Goal: Task Accomplishment & Management: Use online tool/utility

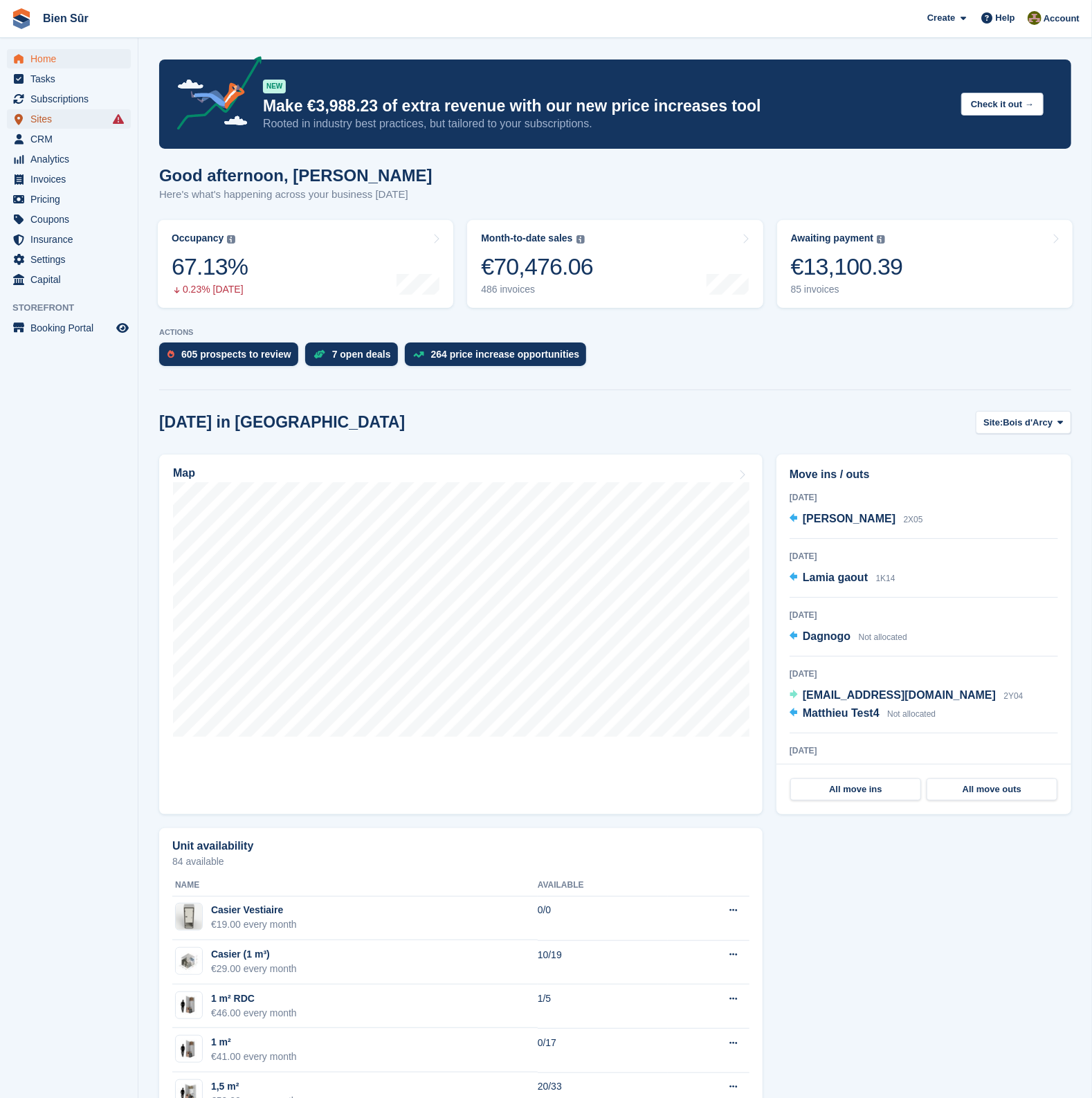
click at [56, 120] on span "Sites" at bounding box center [72, 119] width 83 height 20
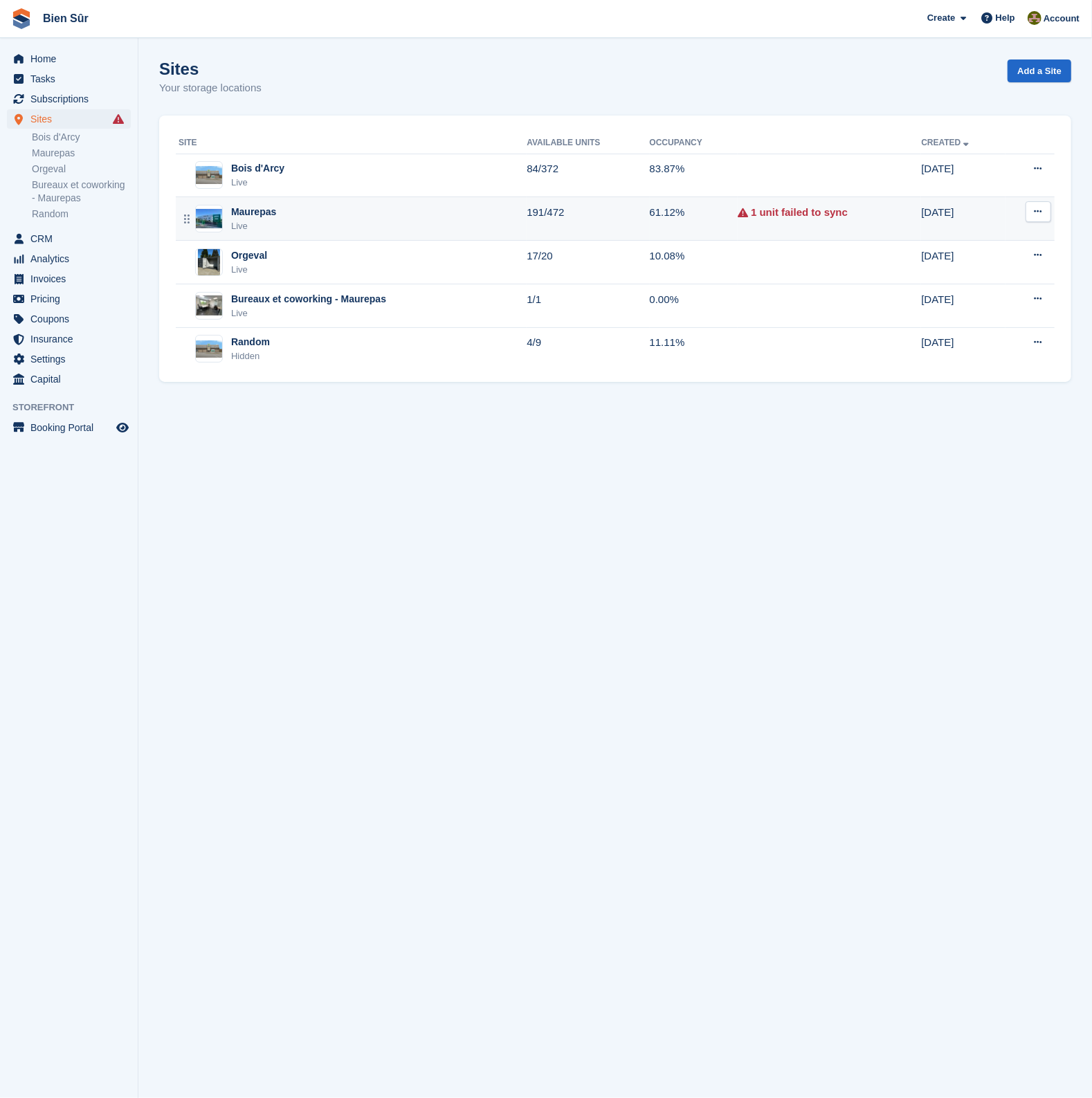
click at [296, 216] on div "Maurepas Live" at bounding box center [353, 219] width 348 height 28
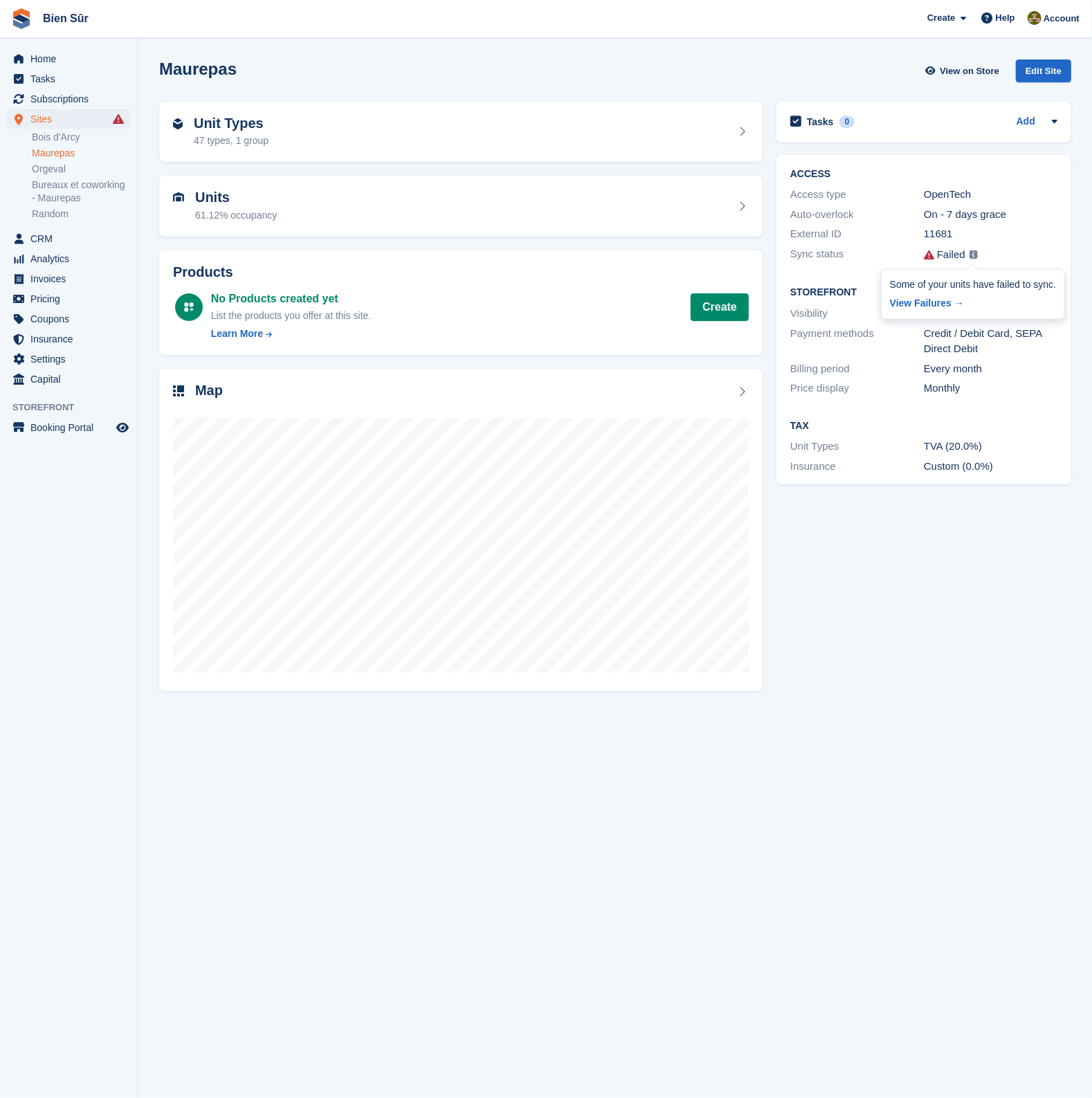
click at [971, 252] on img at bounding box center [973, 255] width 8 height 8
click at [931, 300] on link "View Failures →" at bounding box center [972, 301] width 166 height 20
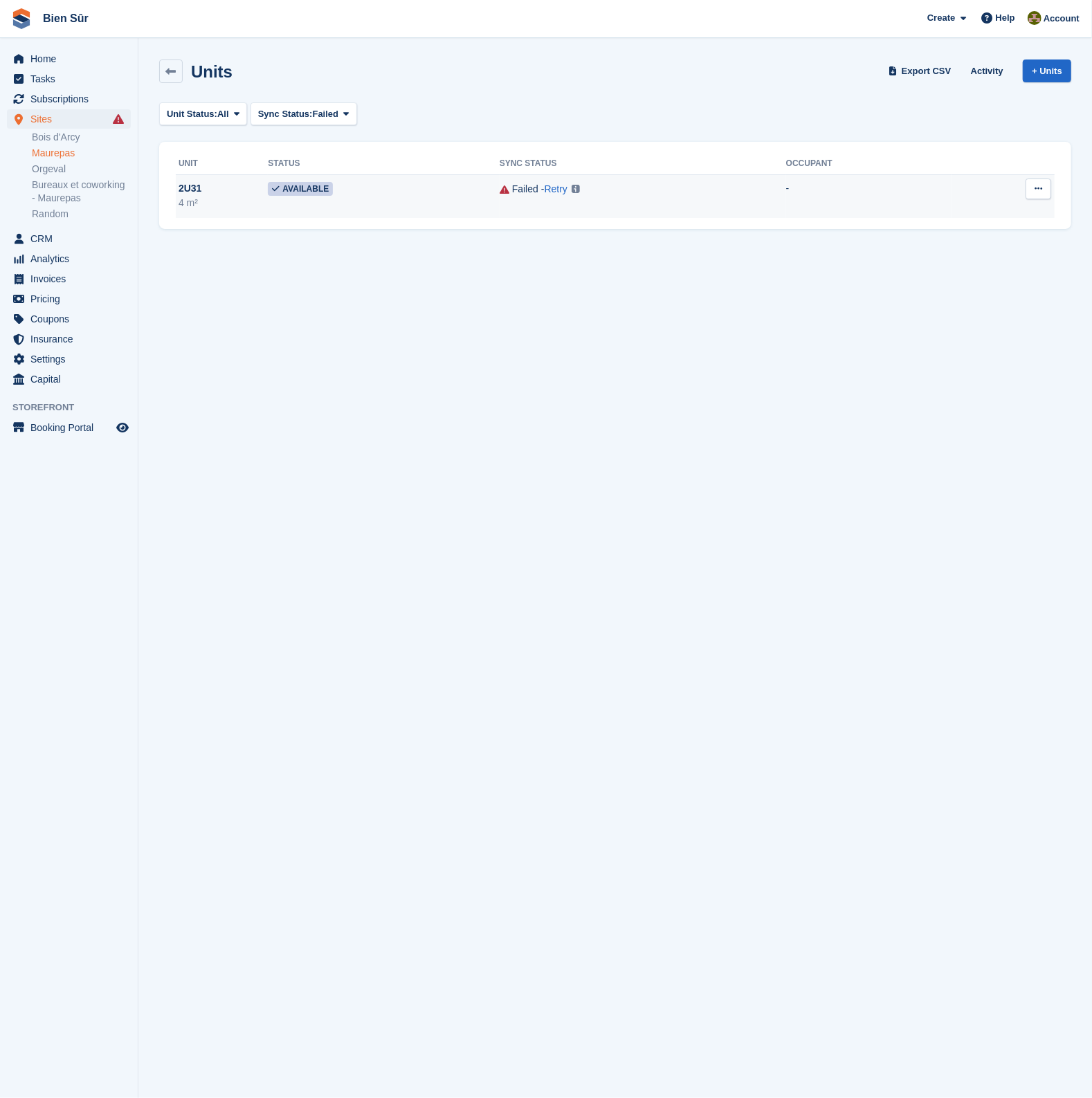
click at [415, 198] on td "Available" at bounding box center [383, 196] width 231 height 44
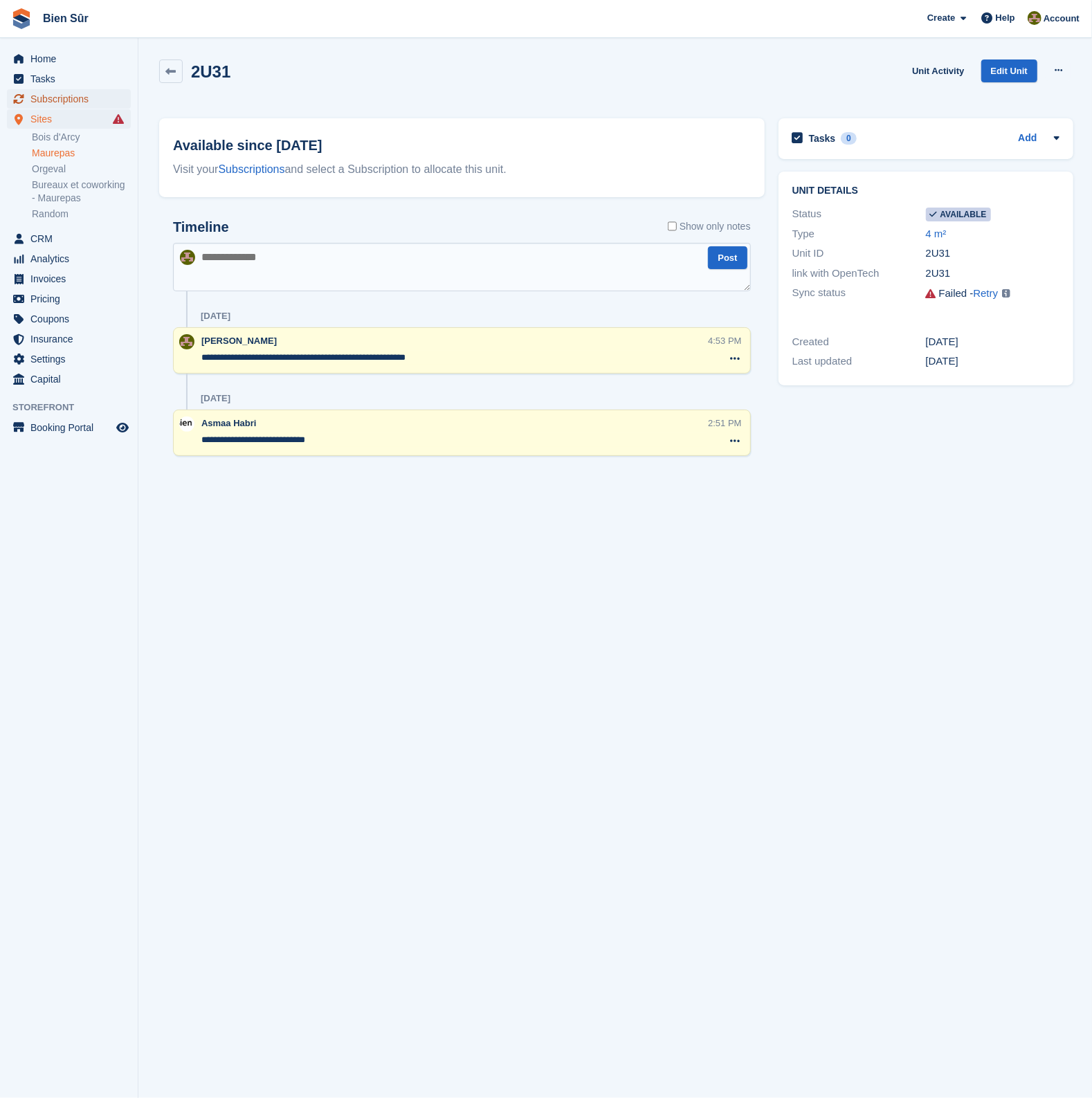
click at [58, 95] on span "Subscriptions" at bounding box center [72, 99] width 83 height 20
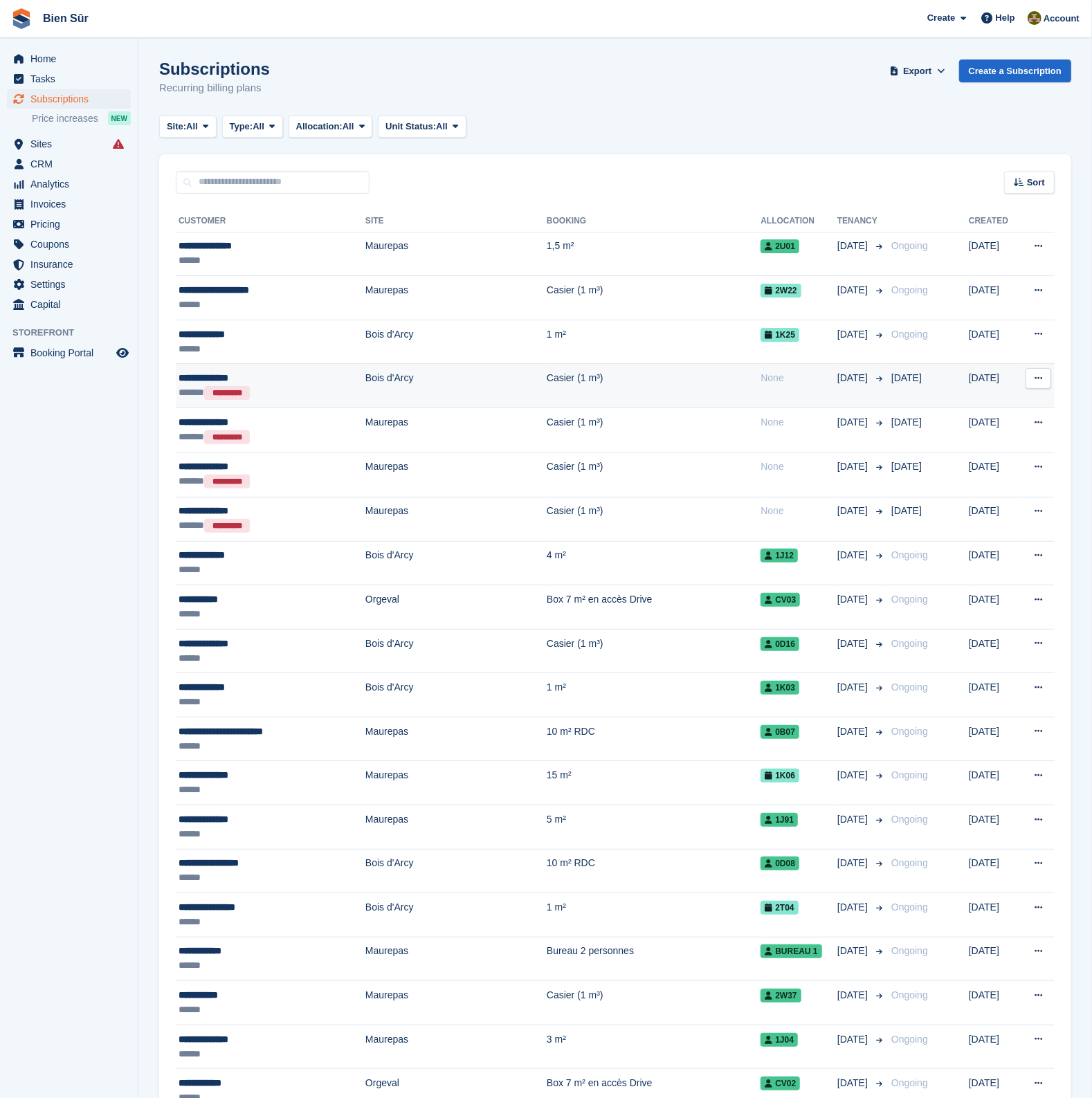
click at [250, 380] on div "**********" at bounding box center [253, 378] width 149 height 15
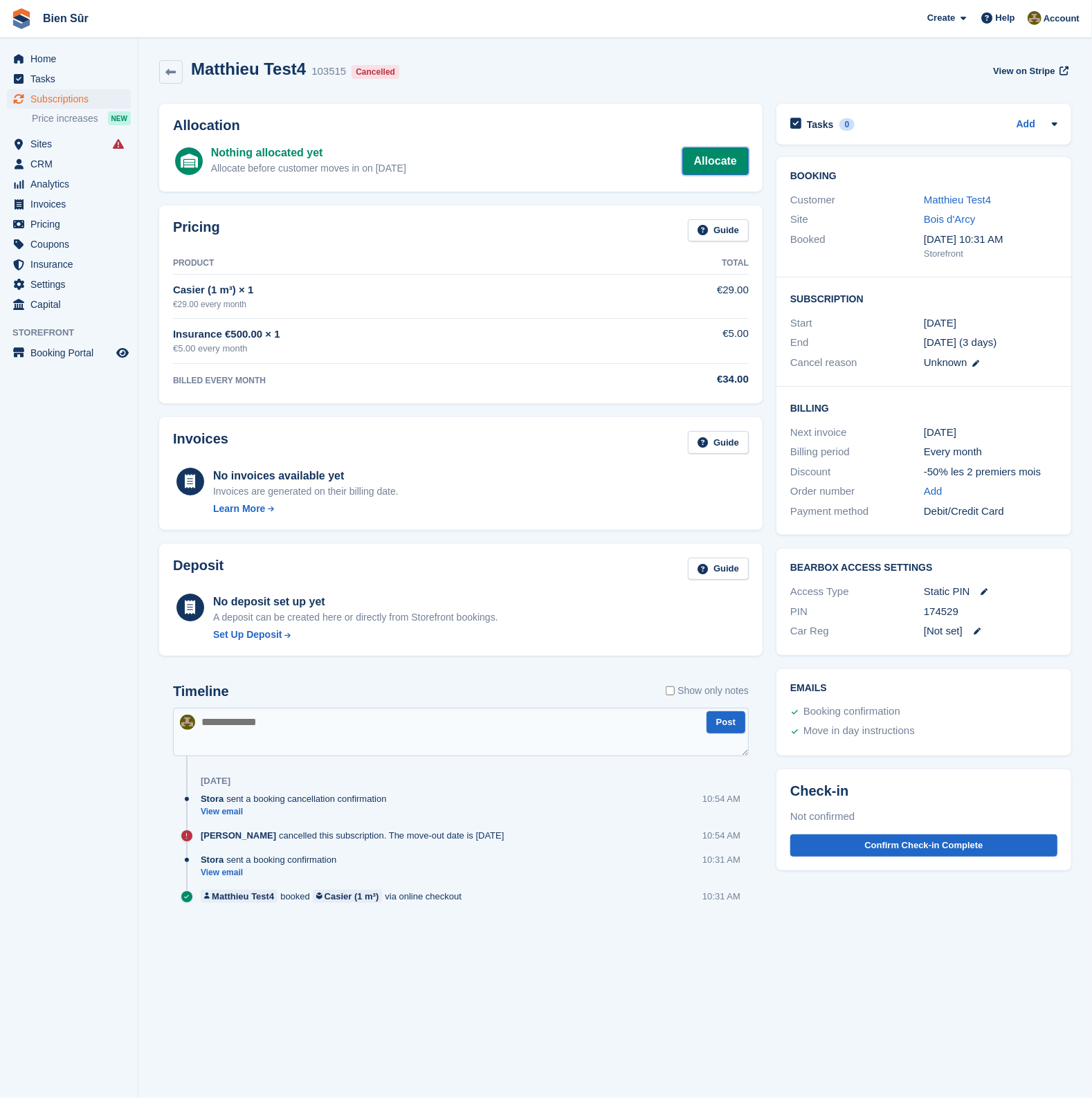
click at [713, 161] on link "Allocate" at bounding box center [716, 161] width 67 height 28
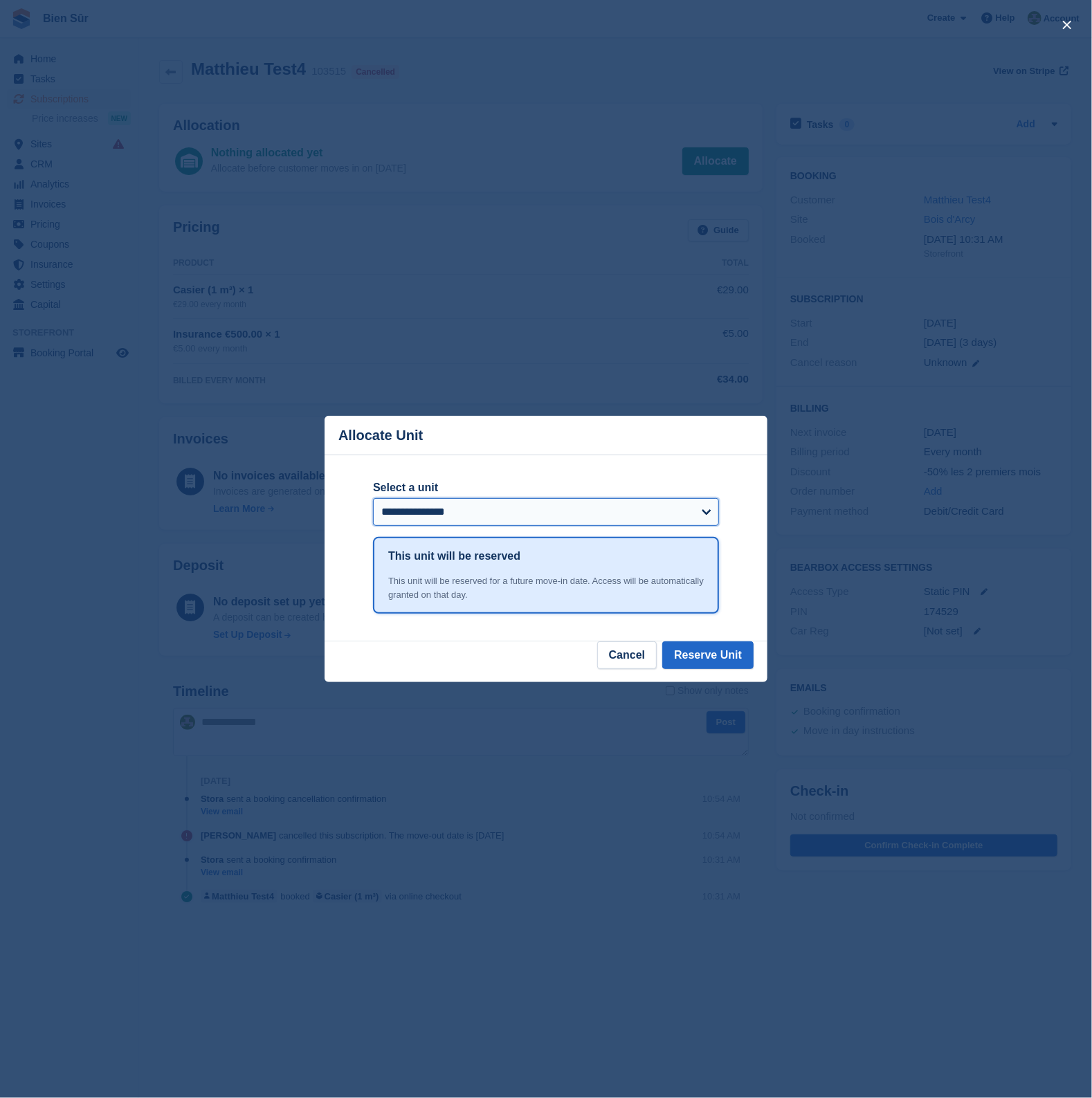
click at [477, 512] on select "**********" at bounding box center [546, 512] width 346 height 28
select select "*****"
click at [513, 387] on div "close" at bounding box center [546, 549] width 1092 height 1098
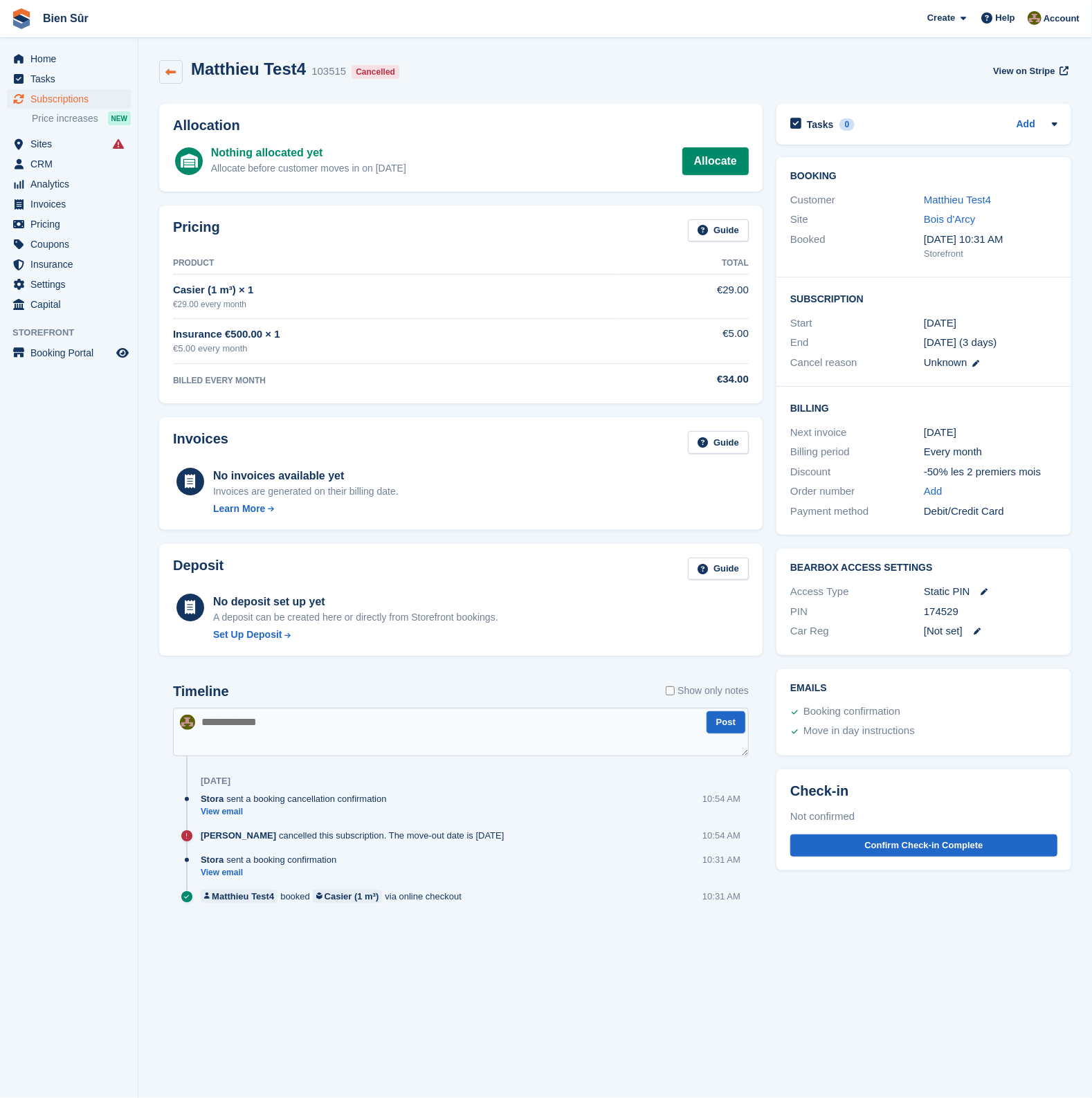
click at [169, 63] on link at bounding box center [171, 72] width 24 height 24
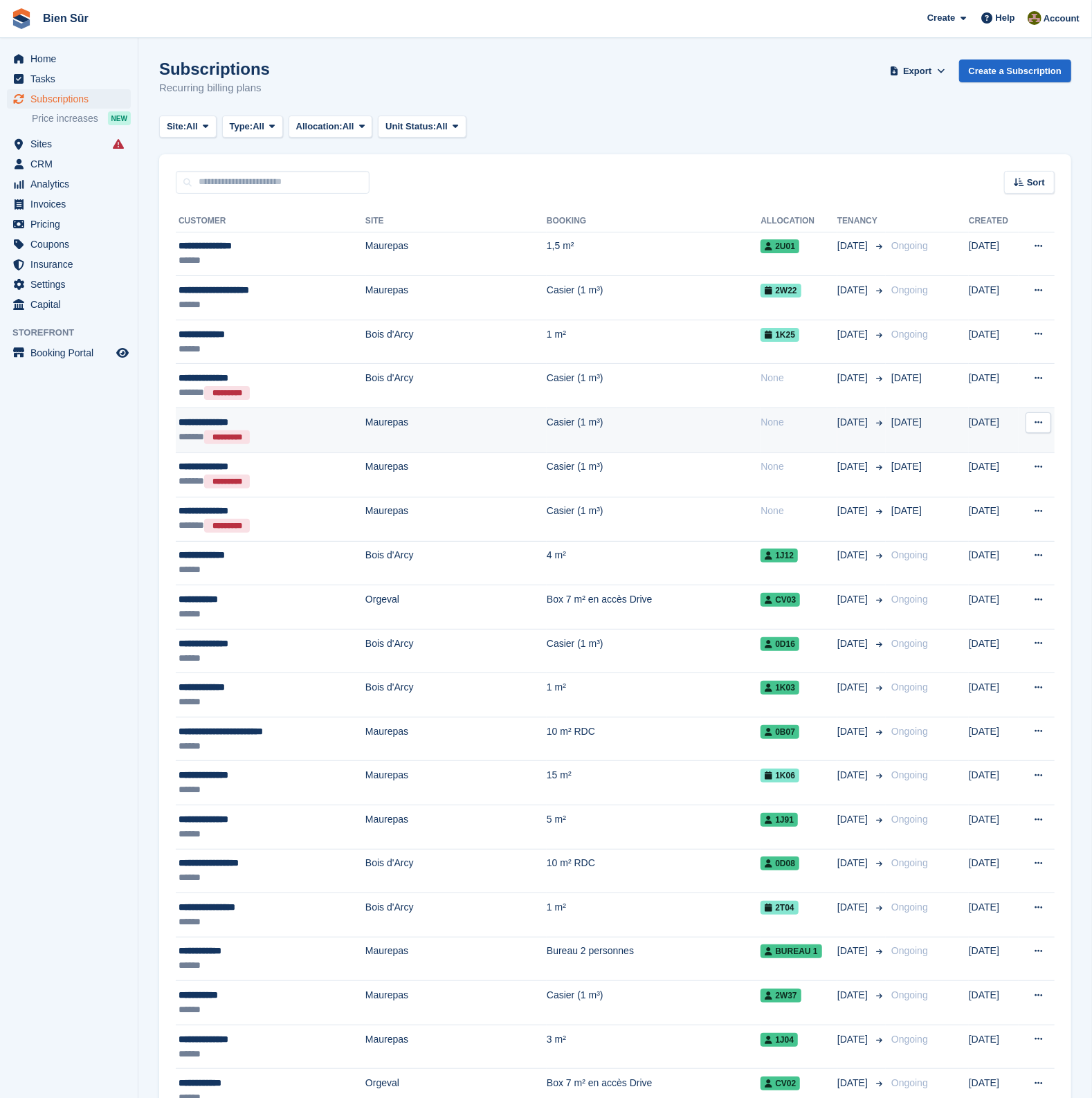
click at [365, 420] on td "Maurepas" at bounding box center [455, 430] width 181 height 44
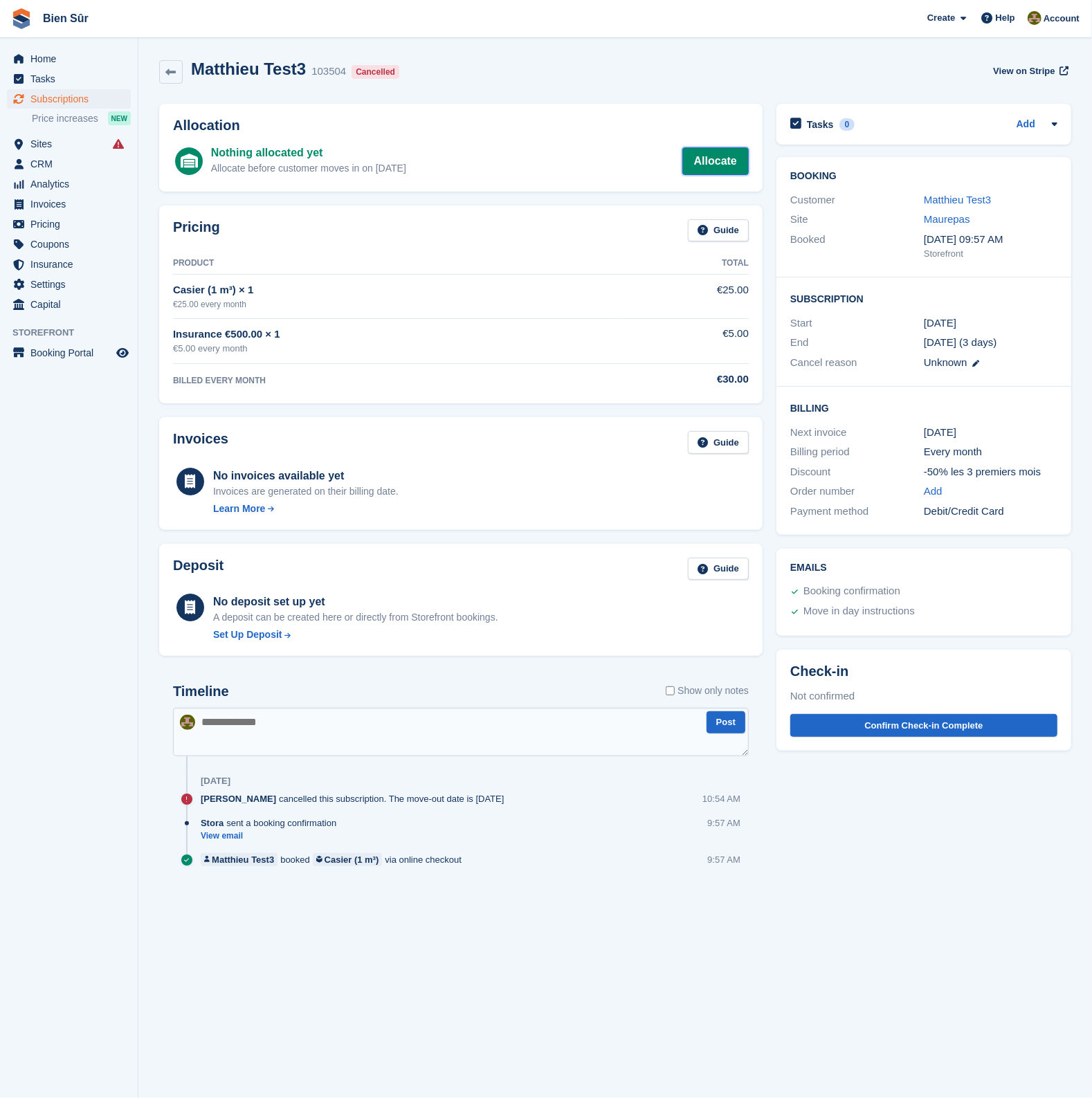
click at [700, 157] on link "Allocate" at bounding box center [716, 161] width 67 height 28
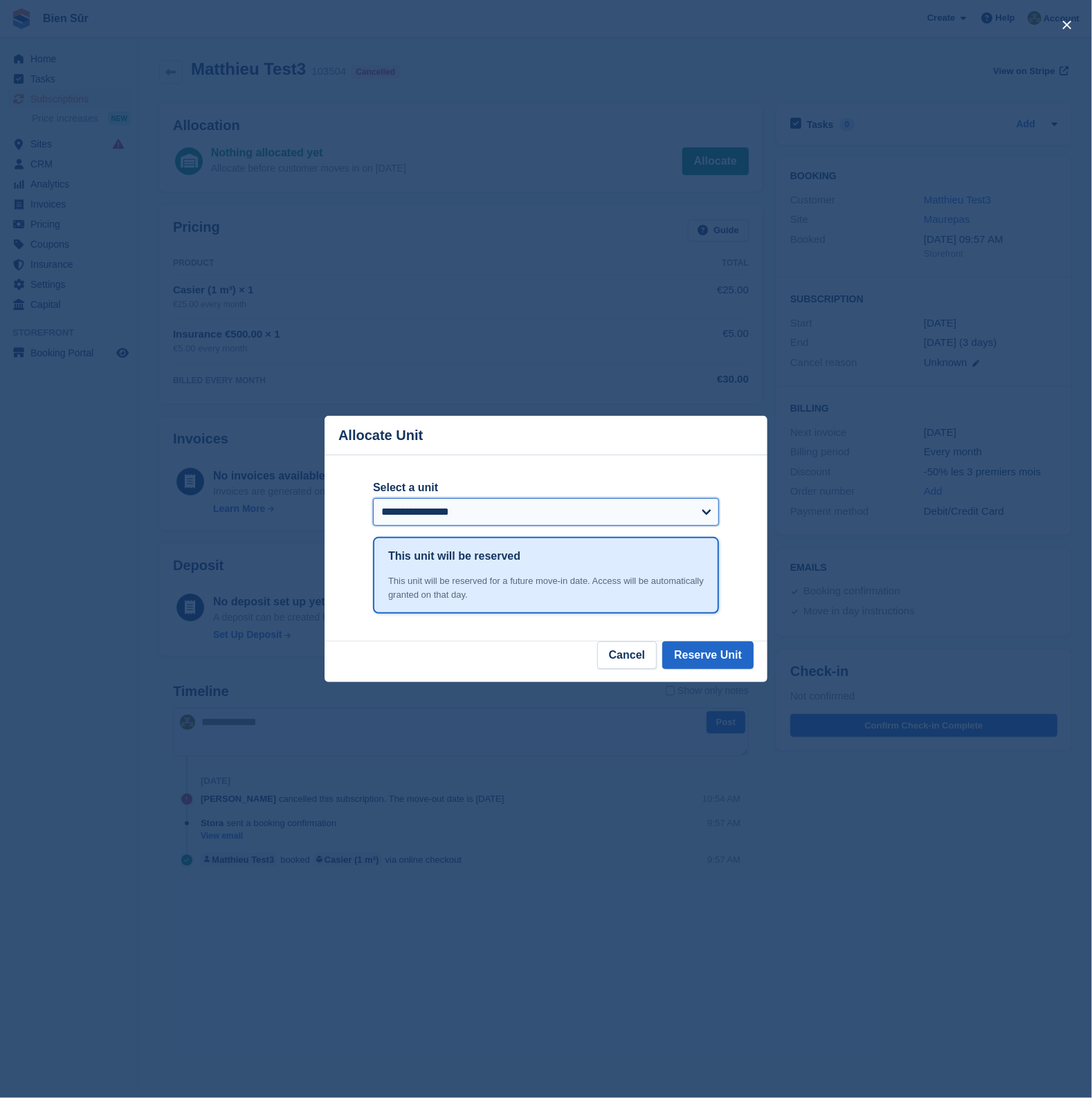
click at [546, 510] on select "**********" at bounding box center [546, 512] width 346 height 28
select select "******"
click at [373, 499] on select "**********" at bounding box center [546, 512] width 346 height 28
click at [727, 659] on button "Reserve Unit" at bounding box center [707, 656] width 91 height 28
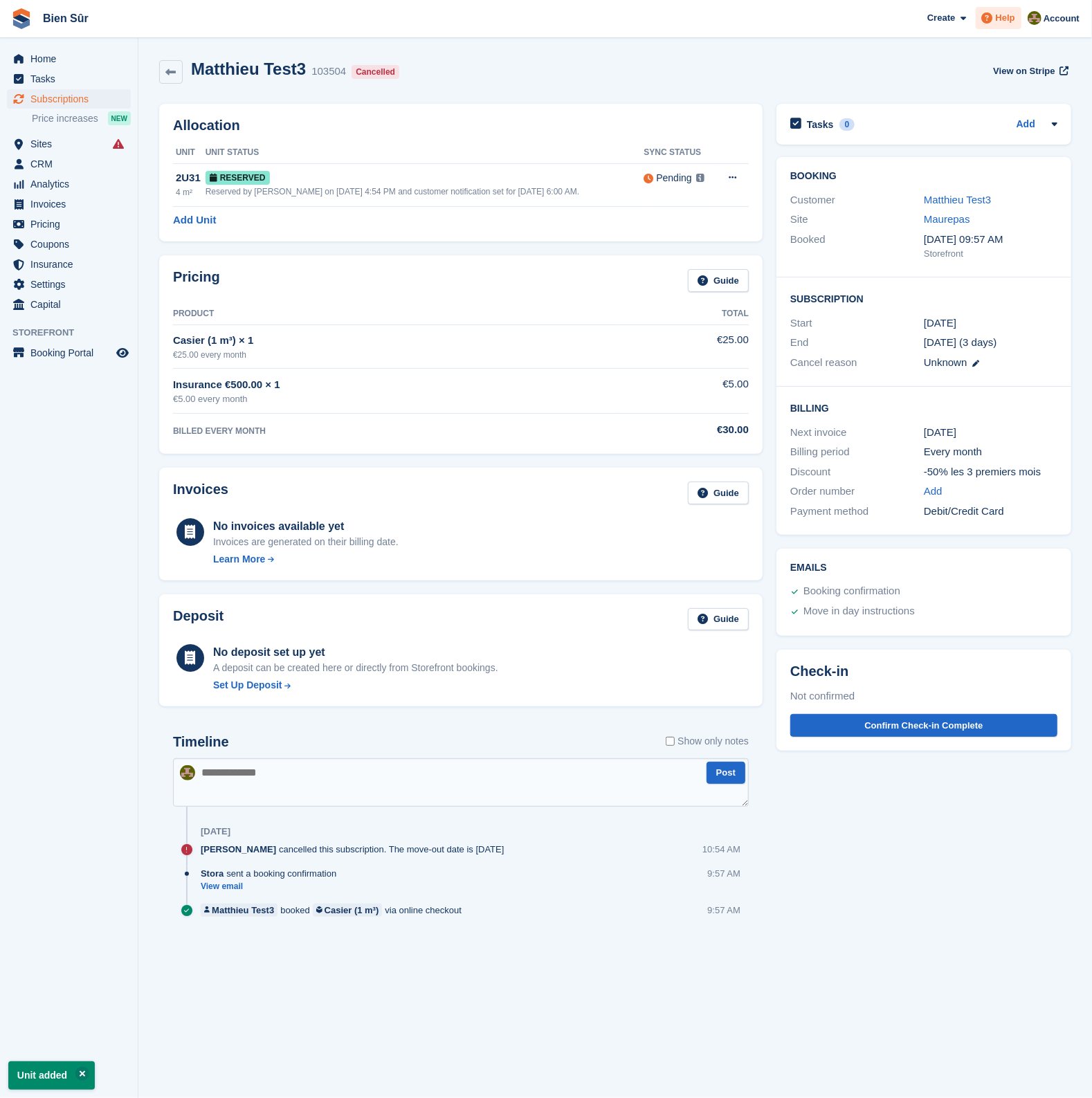
click at [1003, 15] on span "Help" at bounding box center [1005, 18] width 20 height 14
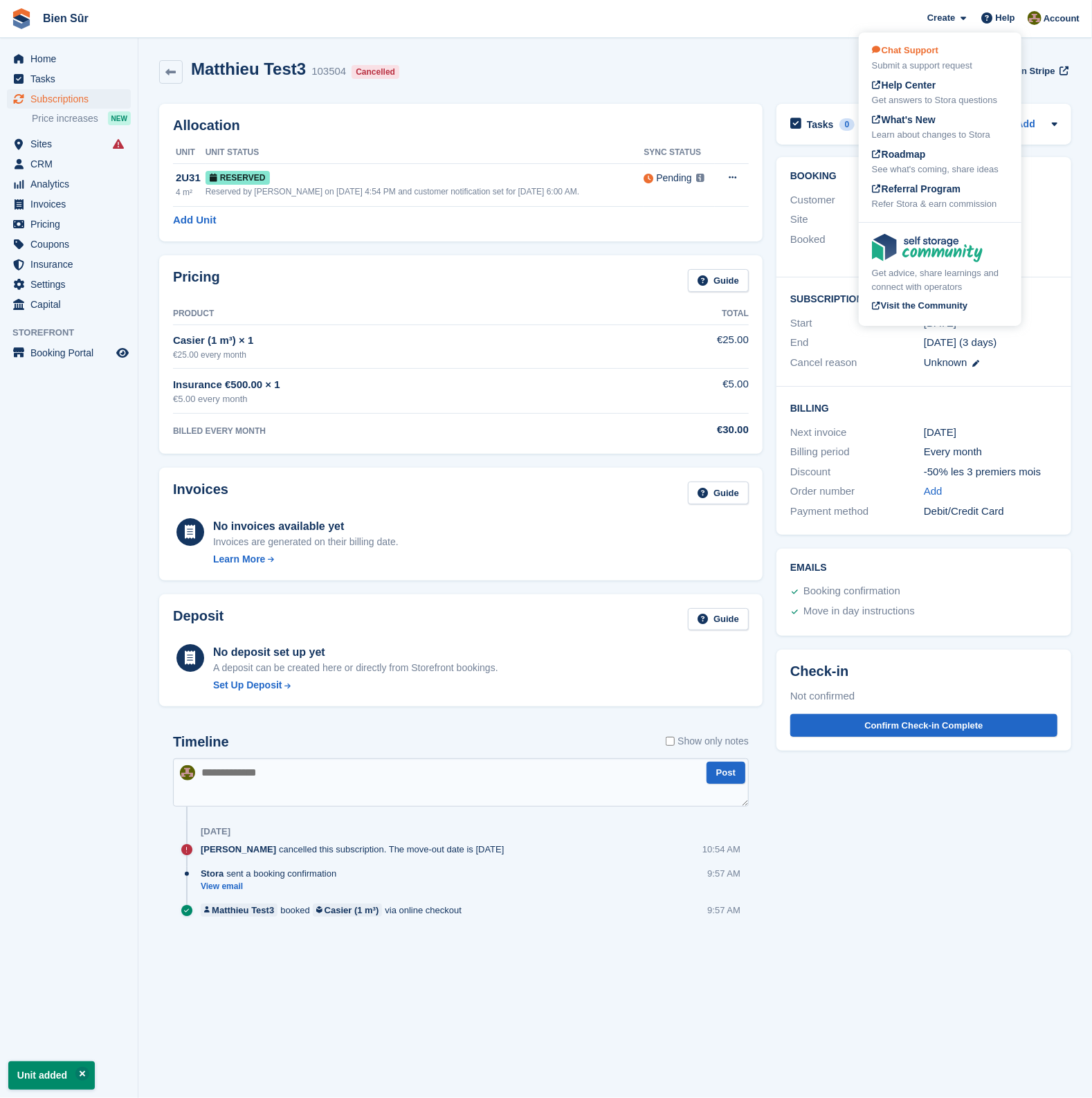
click at [943, 50] on div "Chat Support Submit a support request" at bounding box center [940, 59] width 137 height 29
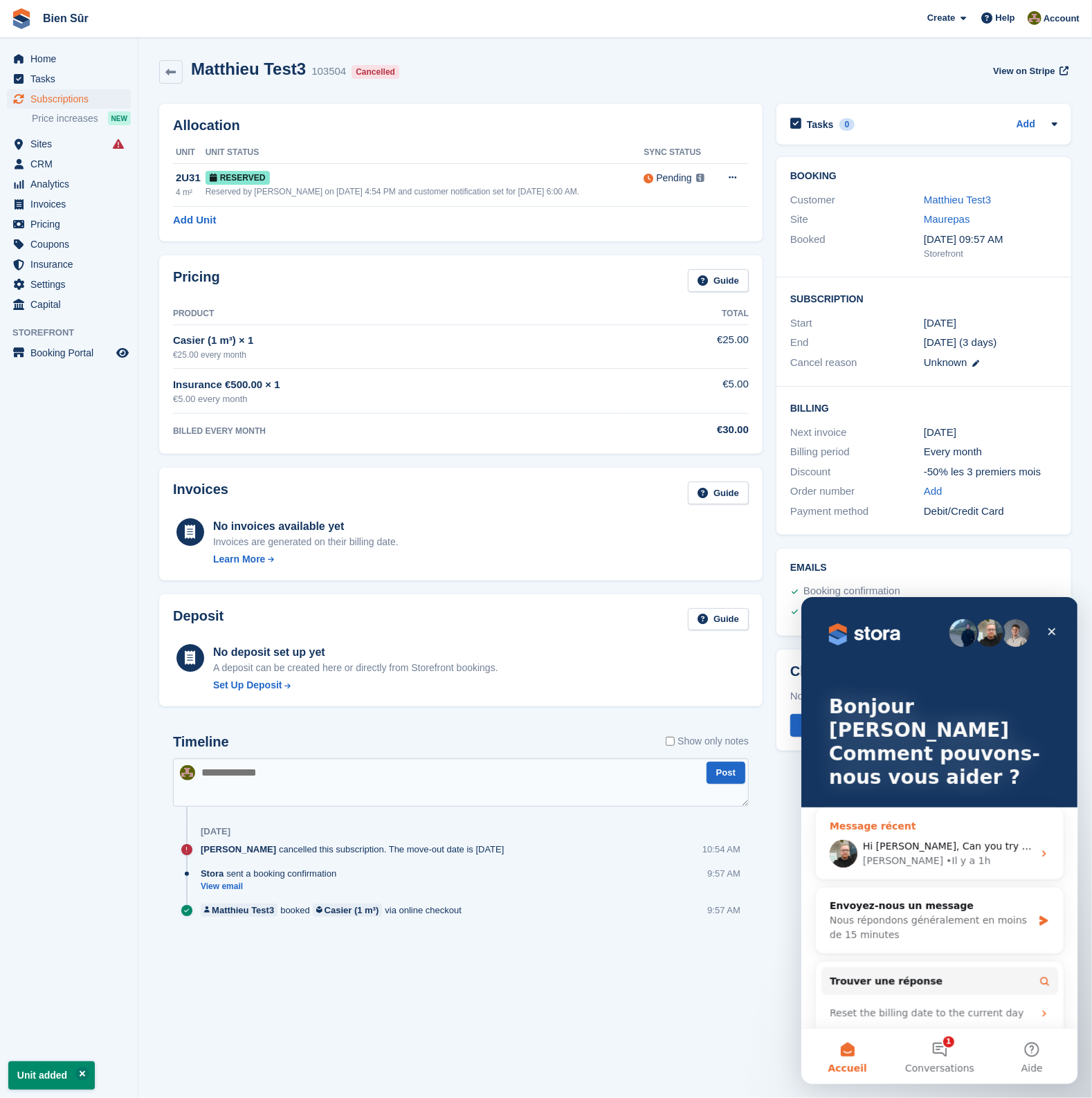
click at [919, 840] on span "Hi Matthieu, Can you try assign a user to that Unit, and see if it will sync?" at bounding box center [1059, 846] width 394 height 11
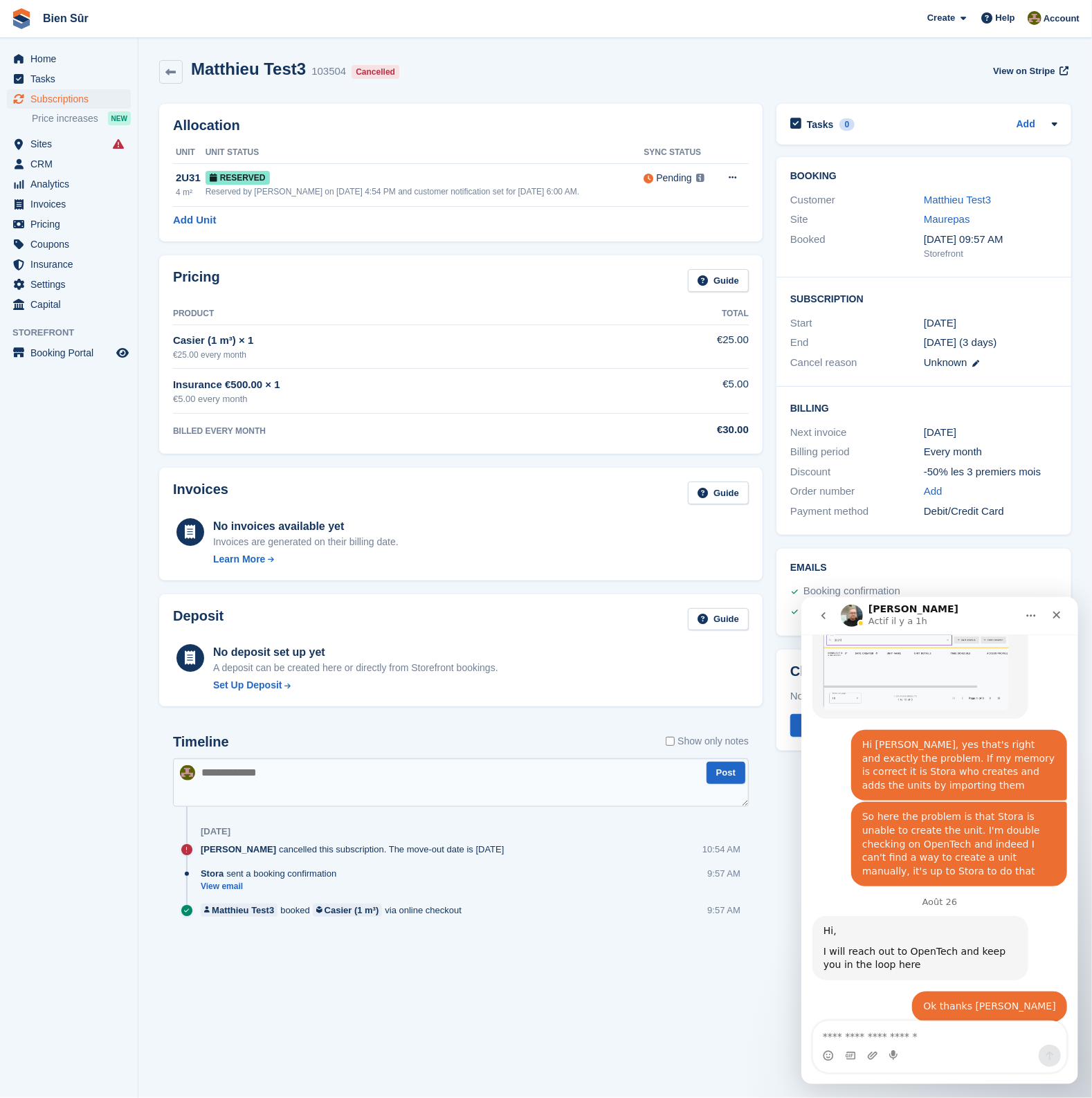
scroll to position [1538, 0]
click at [689, 181] on link "Retry" at bounding box center [681, 178] width 23 height 11
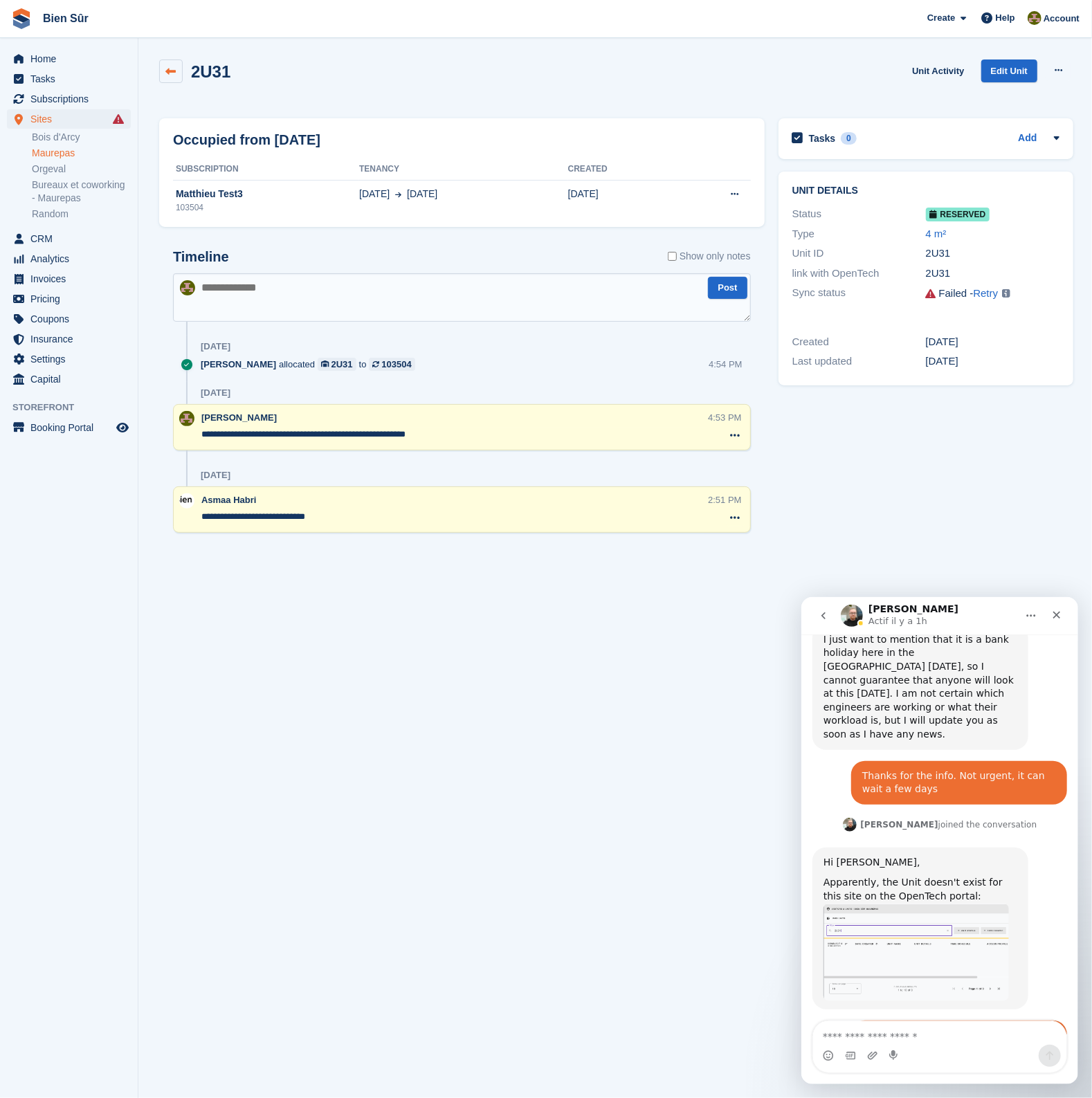
scroll to position [1469, 0]
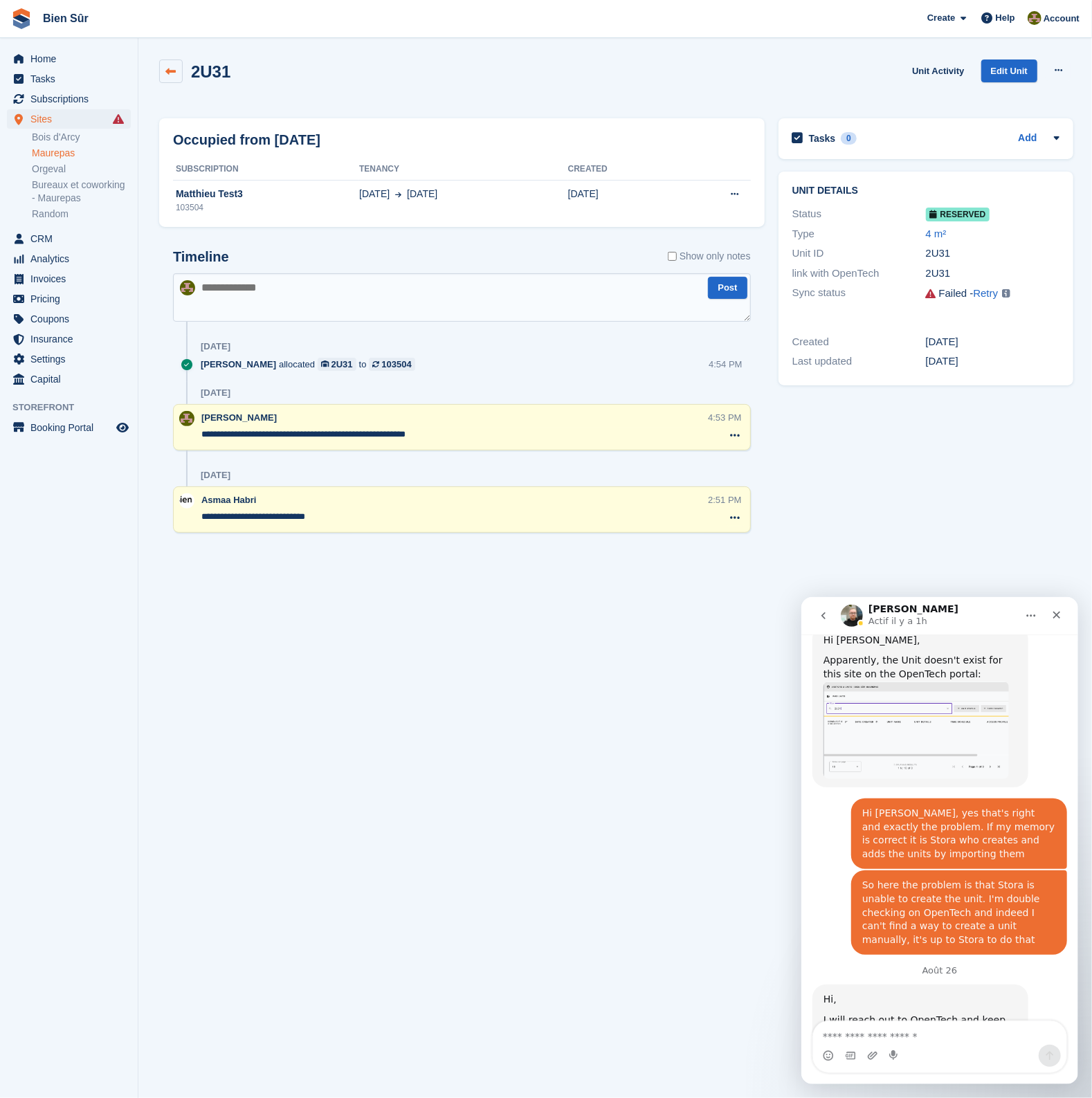
click at [168, 64] on link at bounding box center [171, 71] width 24 height 24
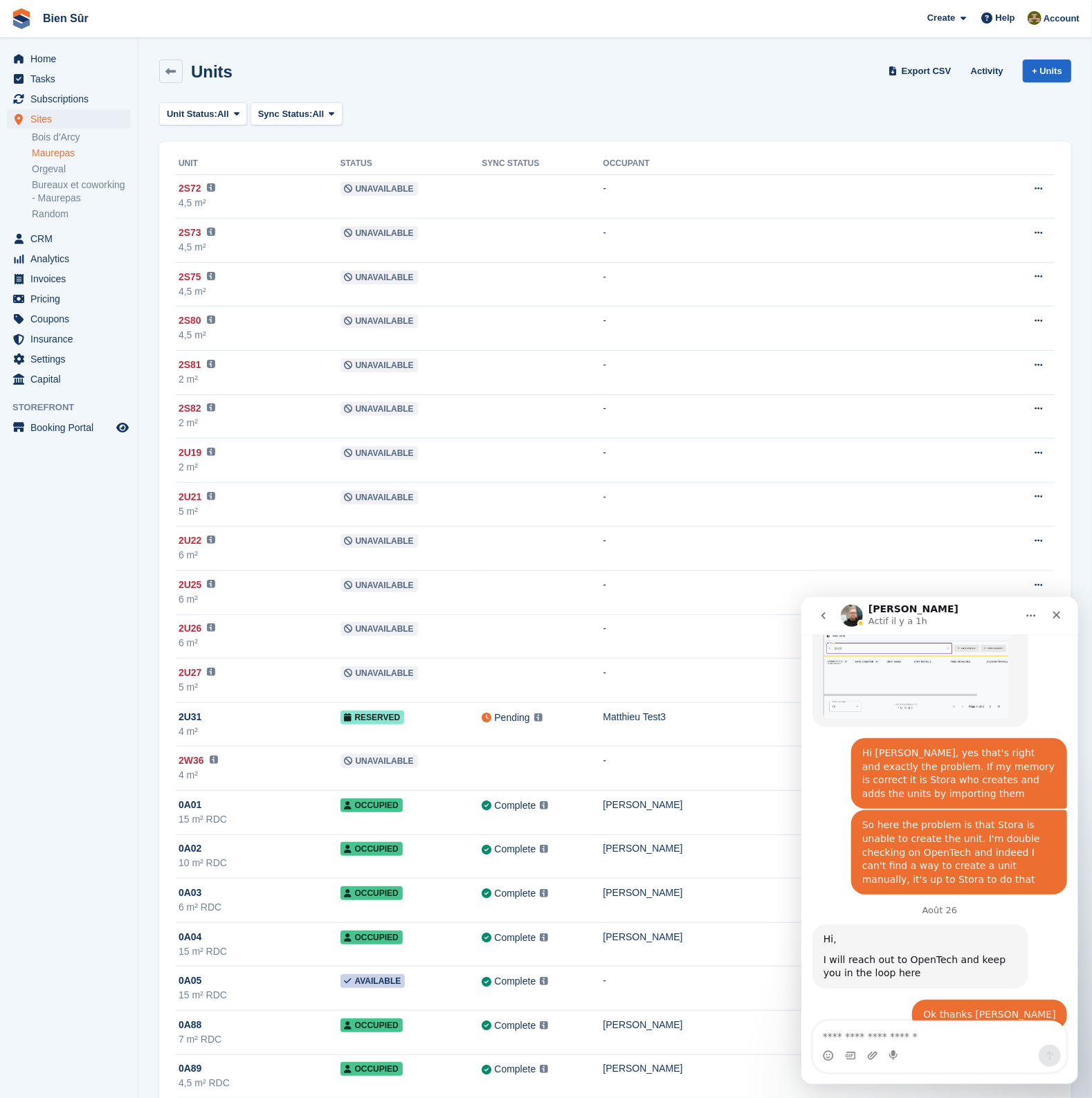
scroll to position [1538, 0]
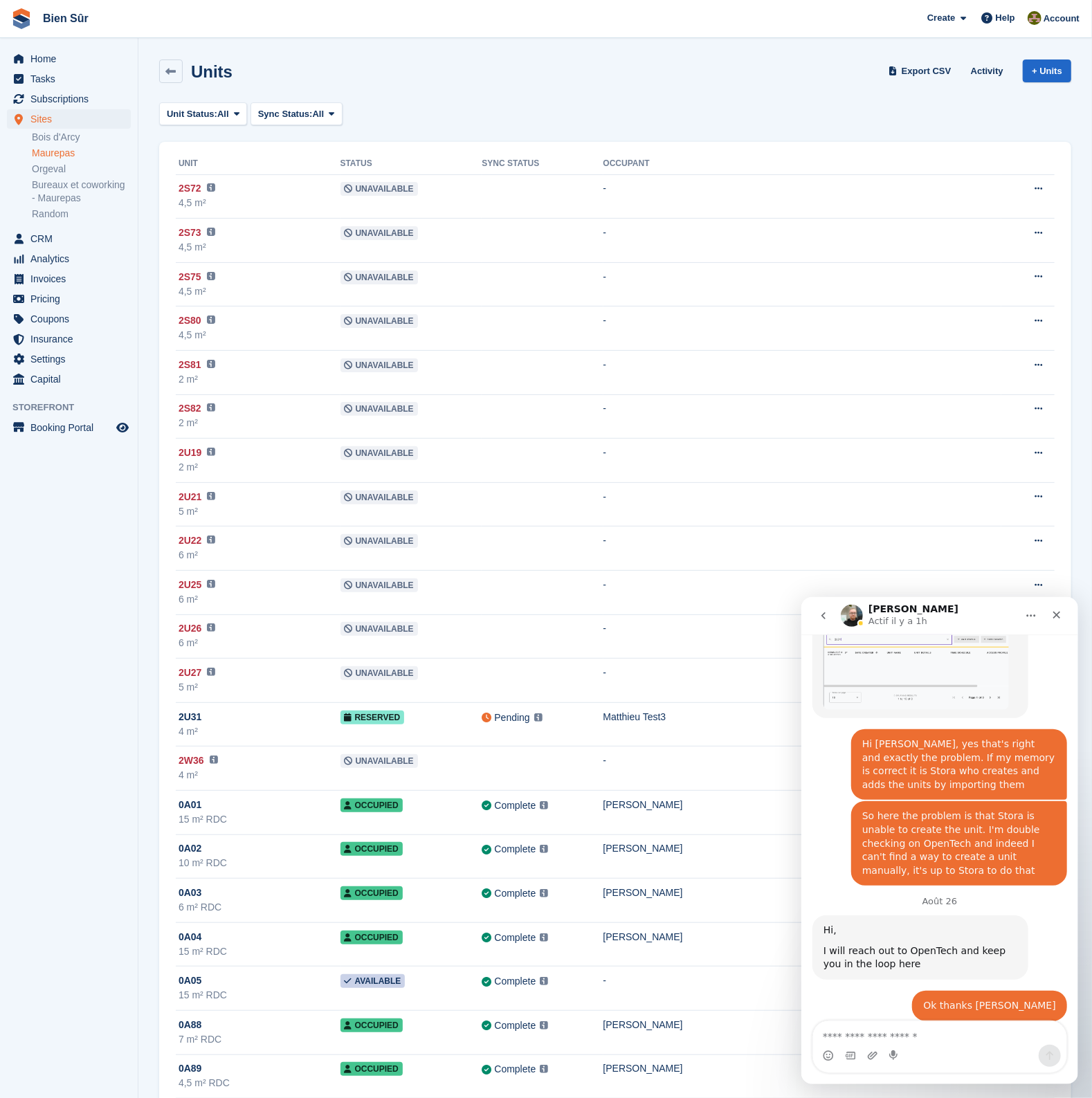
click at [925, 1030] on textarea "Envoyer un message..." at bounding box center [938, 1032] width 253 height 24
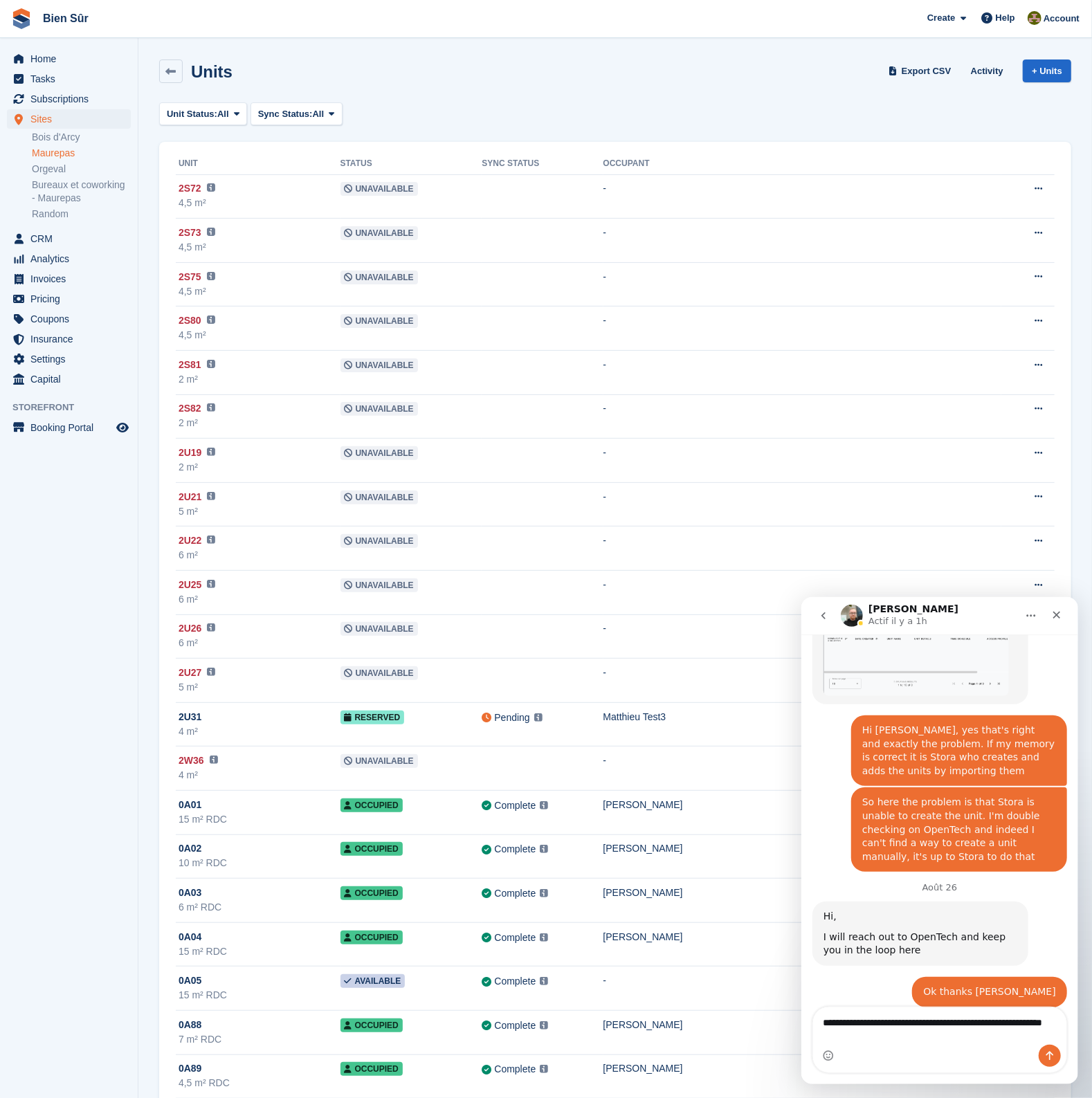
type textarea "**********"
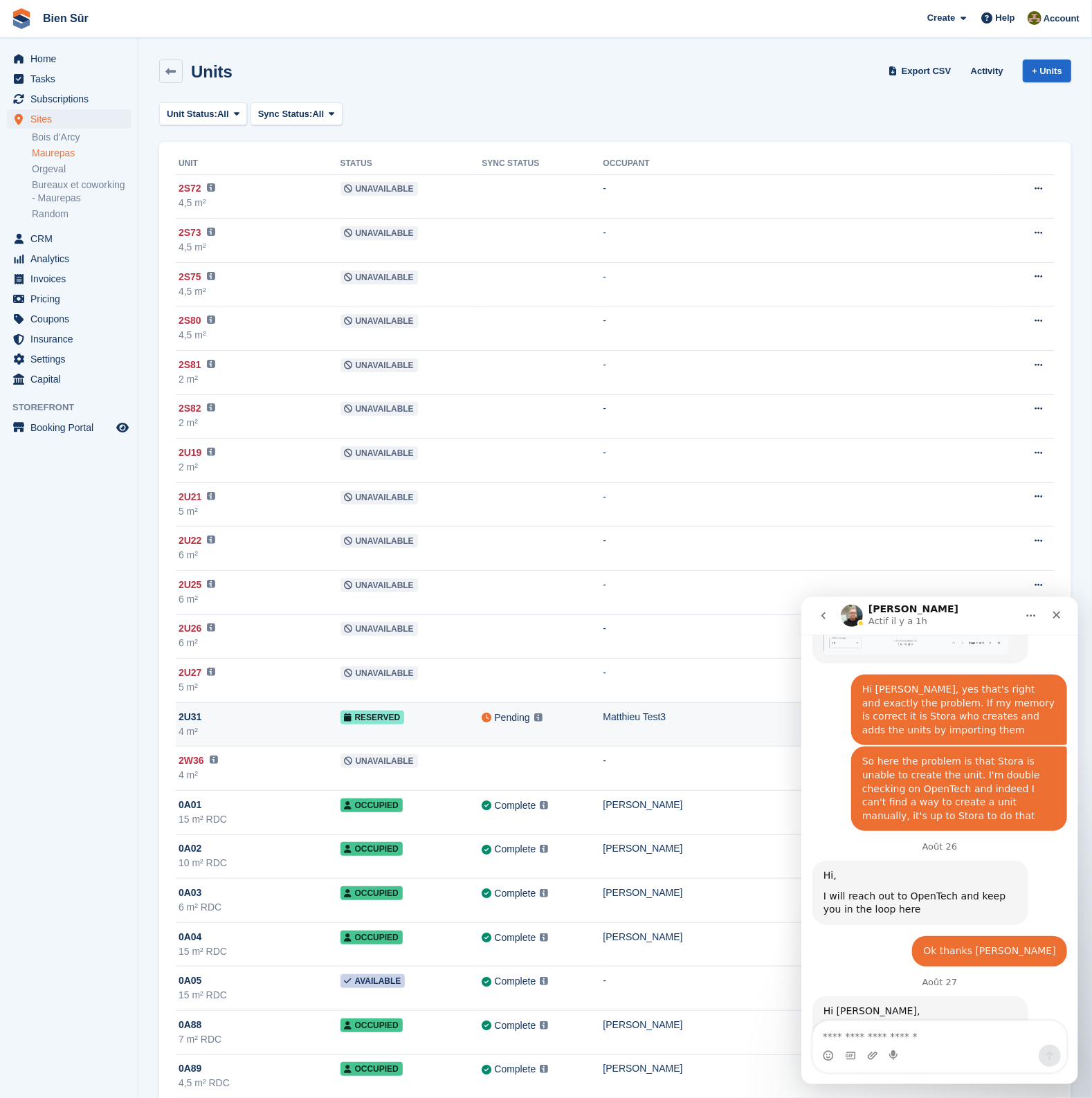
click at [243, 711] on div "2U31" at bounding box center [259, 717] width 162 height 15
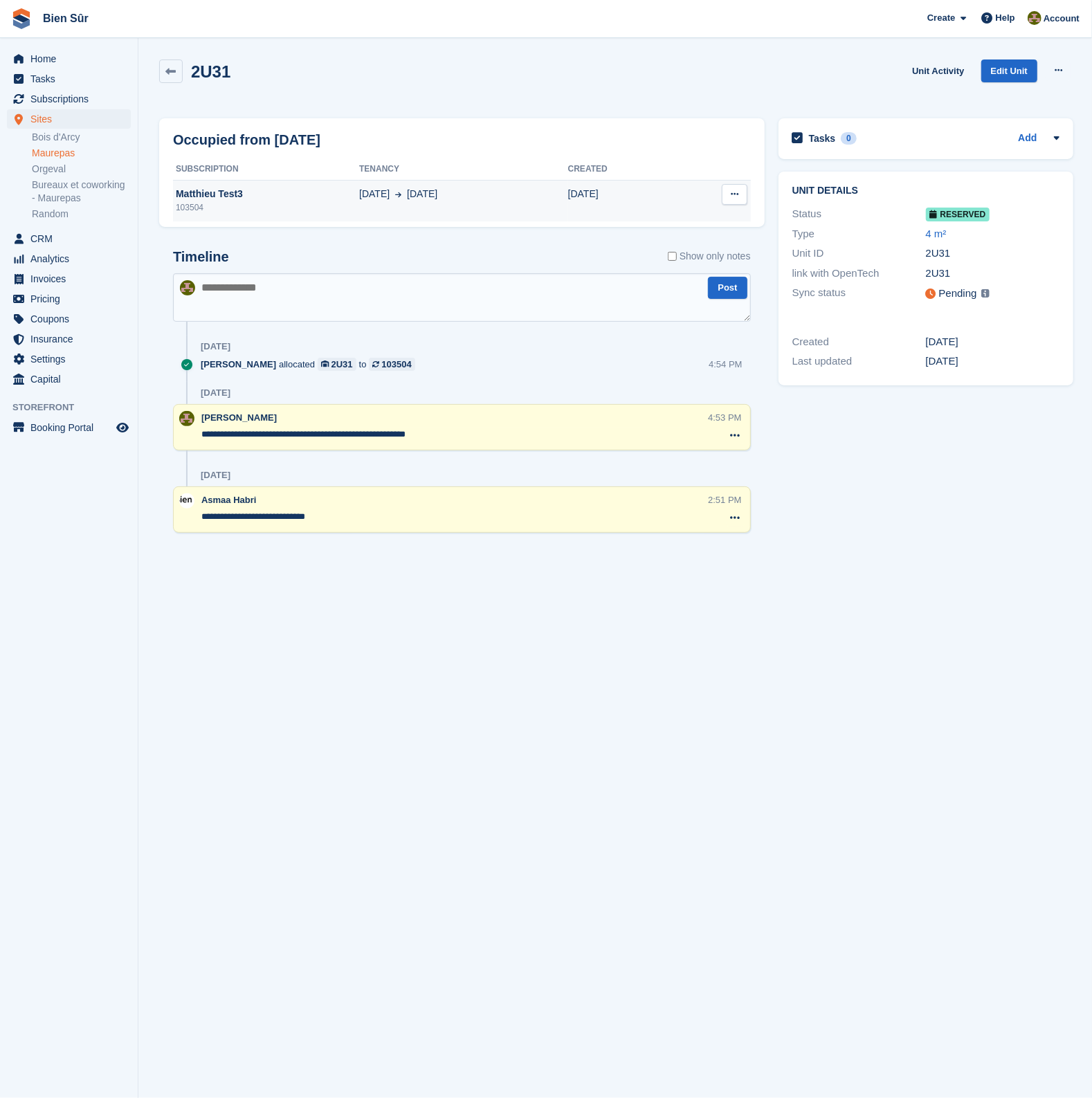
click at [243, 193] on div "Matthieu Test3" at bounding box center [266, 194] width 186 height 15
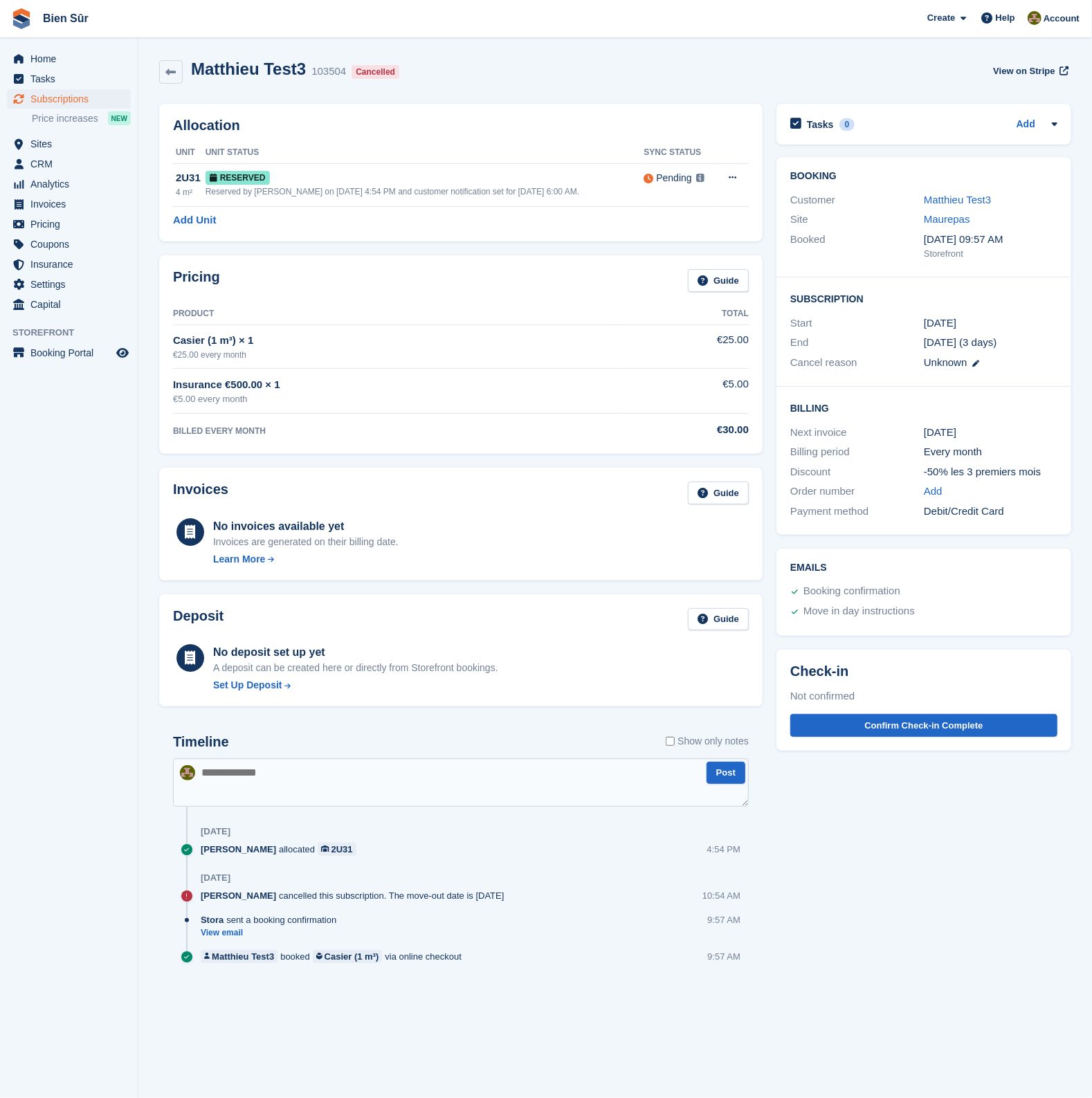
click at [560, 66] on div "Matthieu Test3 103504 Cancelled View on Stripe" at bounding box center [615, 72] width 911 height 25
click at [995, 20] on span at bounding box center [987, 18] width 16 height 16
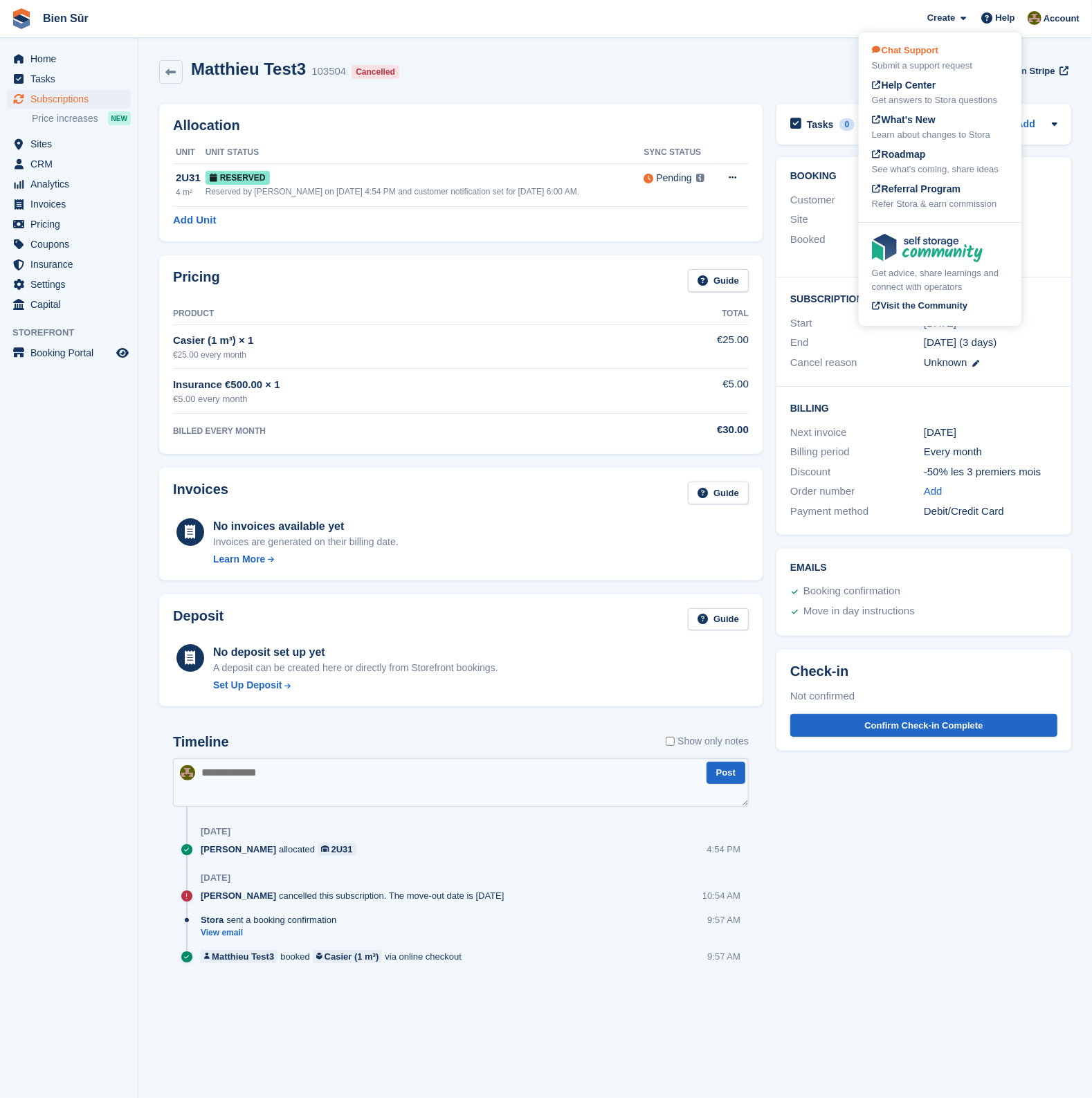
click at [933, 53] on span "Chat Support" at bounding box center [905, 50] width 67 height 11
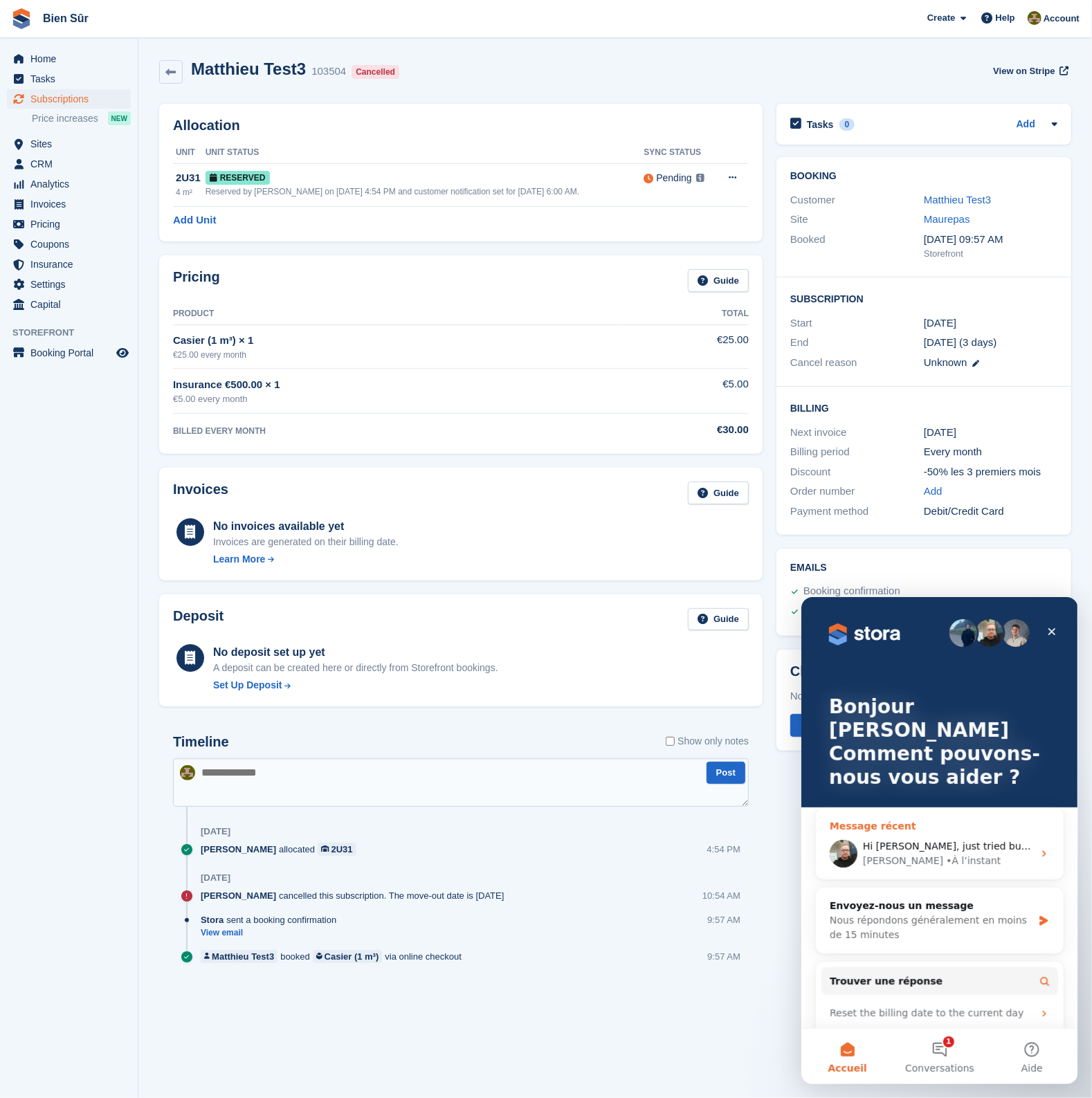
click at [957, 840] on span "Hi Tom, just tried but it failed again. Sending you a screenshot" at bounding box center [1043, 846] width 363 height 11
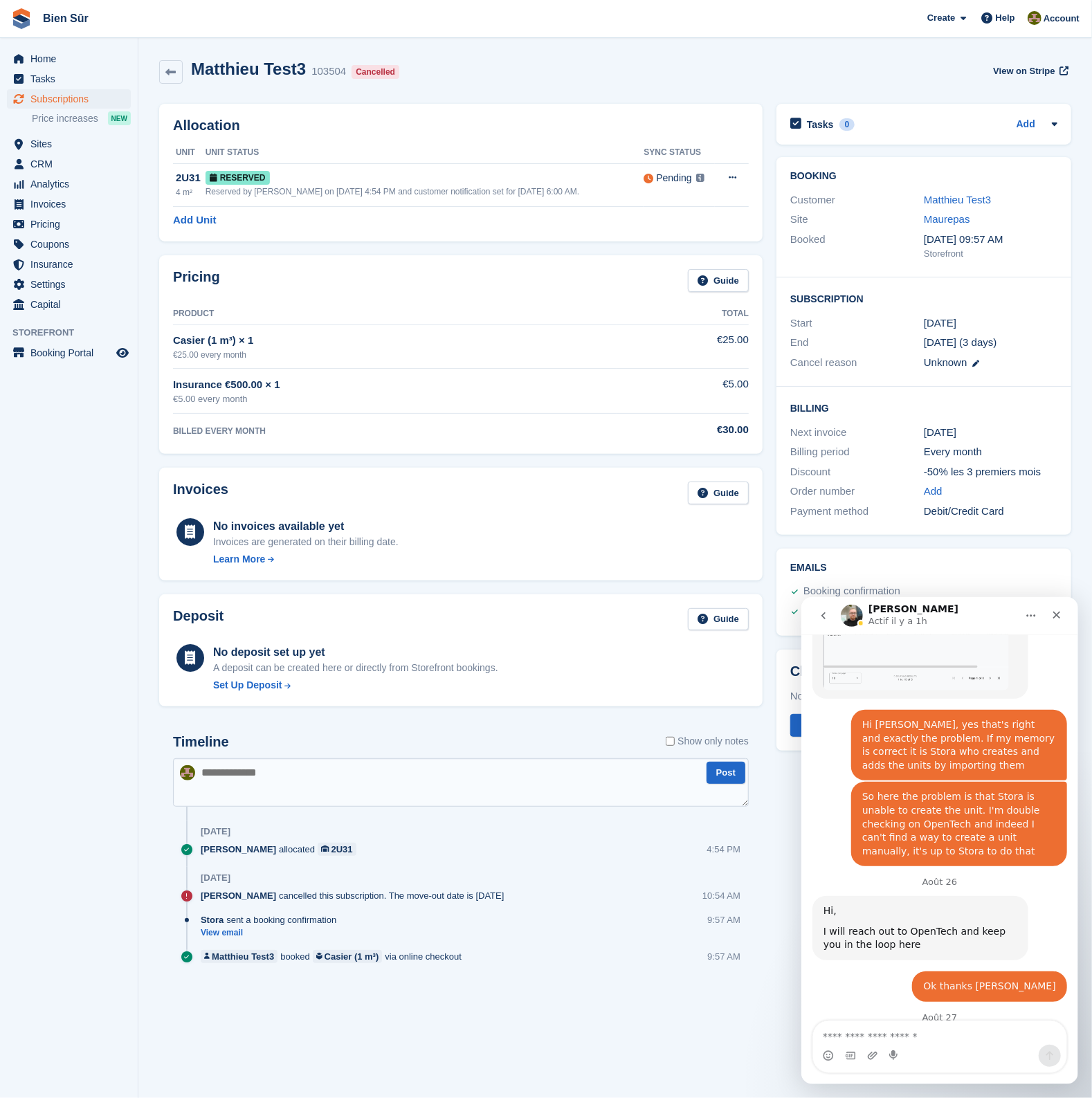
scroll to position [1593, 0]
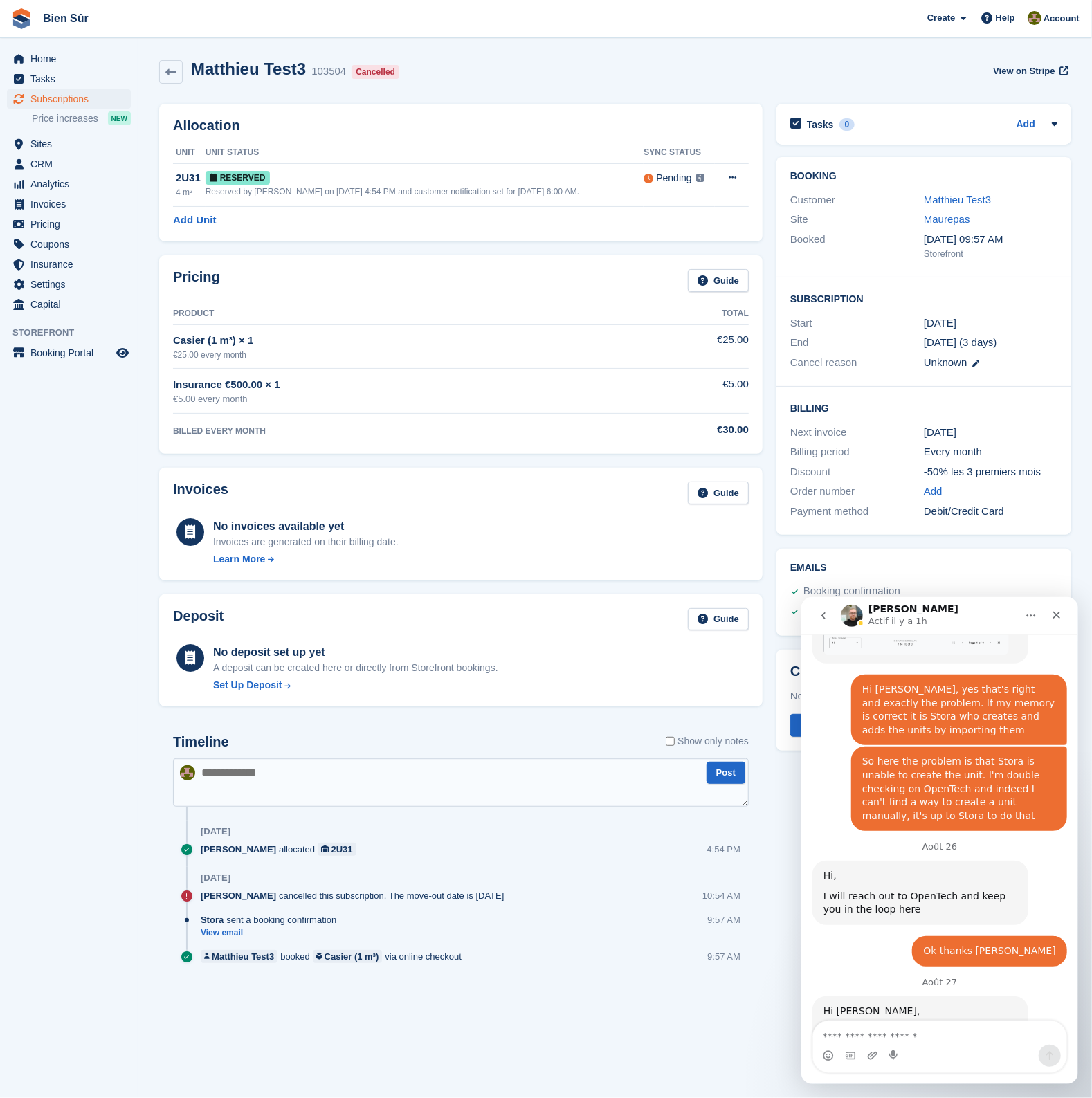
click at [710, 67] on div "Matthieu Test3 103504 Cancelled View on Stripe" at bounding box center [615, 72] width 911 height 25
click at [898, 1033] on textarea "Envoyer un message..." at bounding box center [938, 1032] width 253 height 24
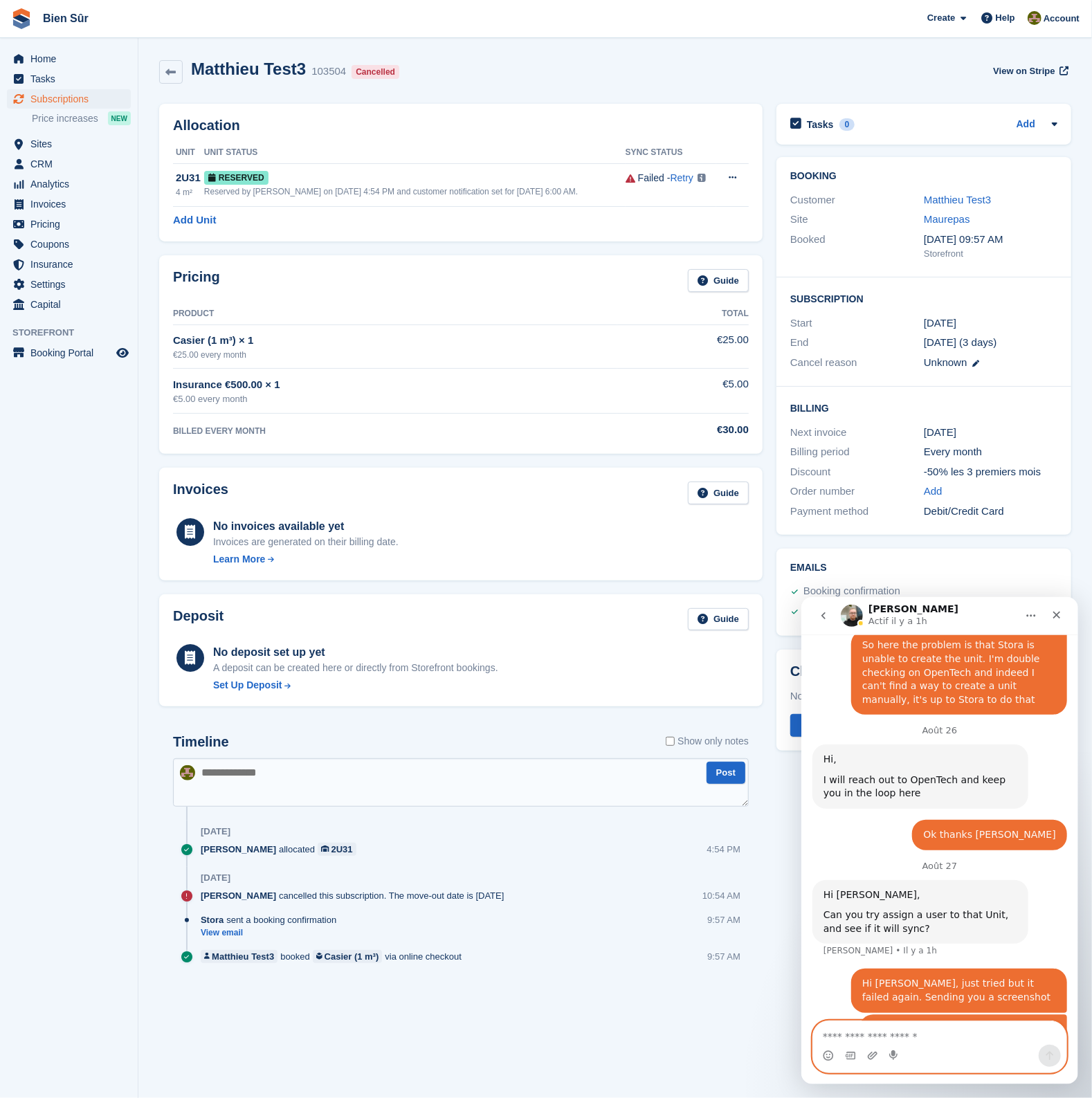
scroll to position [1713, 0]
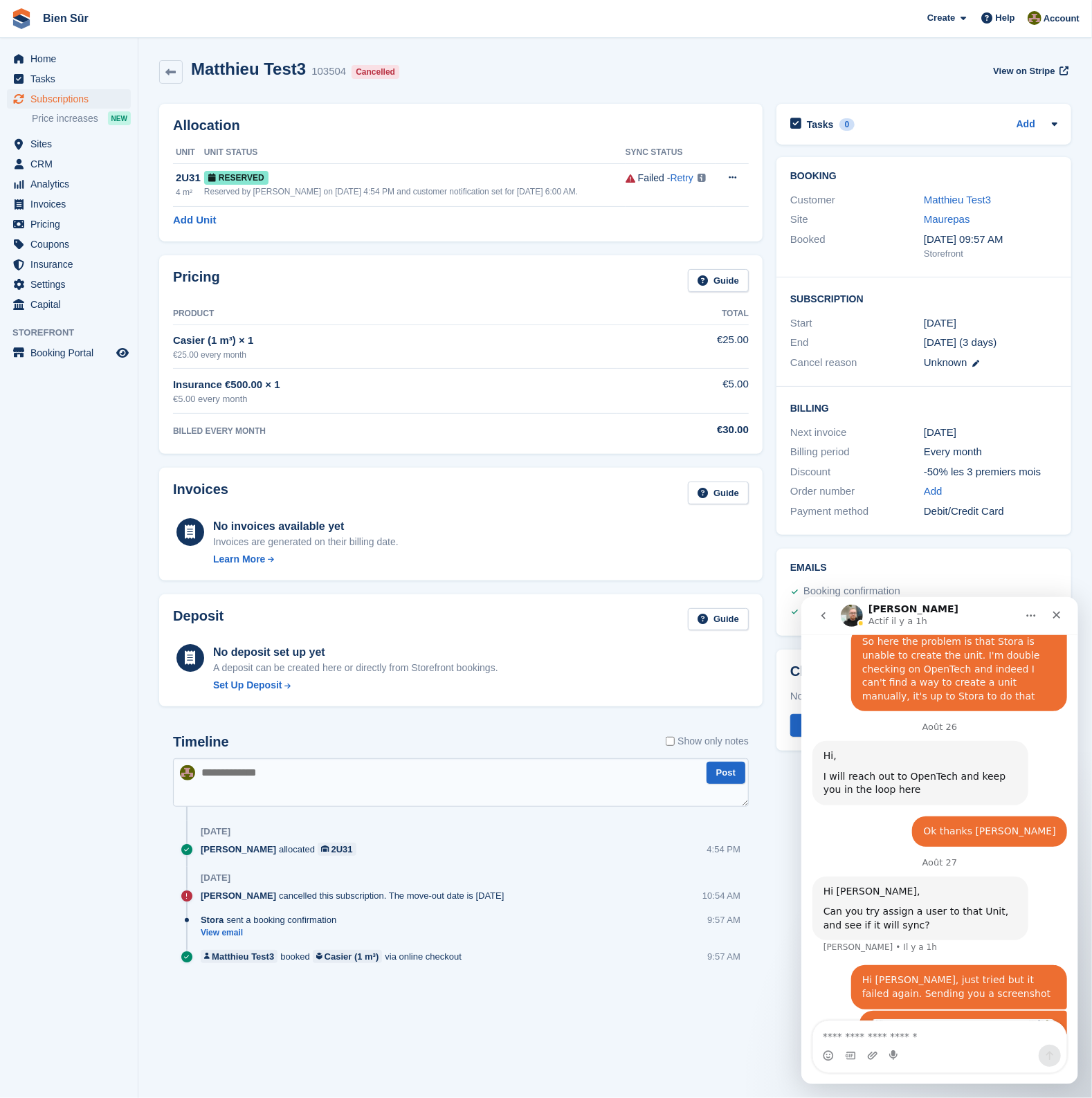
click at [929, 1018] on img "Matthieu dit…" at bounding box center [962, 1069] width 185 height 102
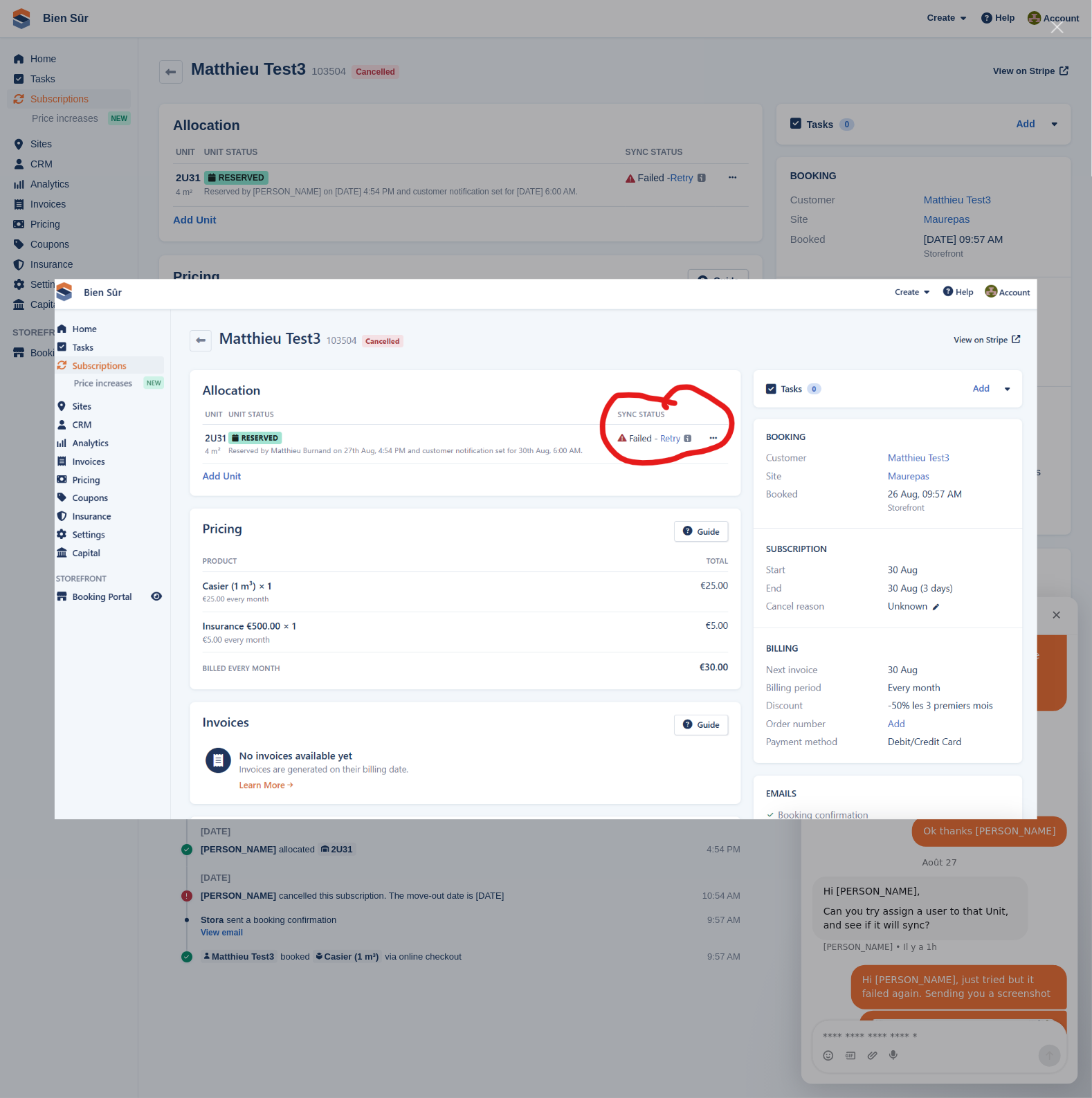
click at [990, 231] on div "Intercom Messenger" at bounding box center [546, 549] width 1092 height 1098
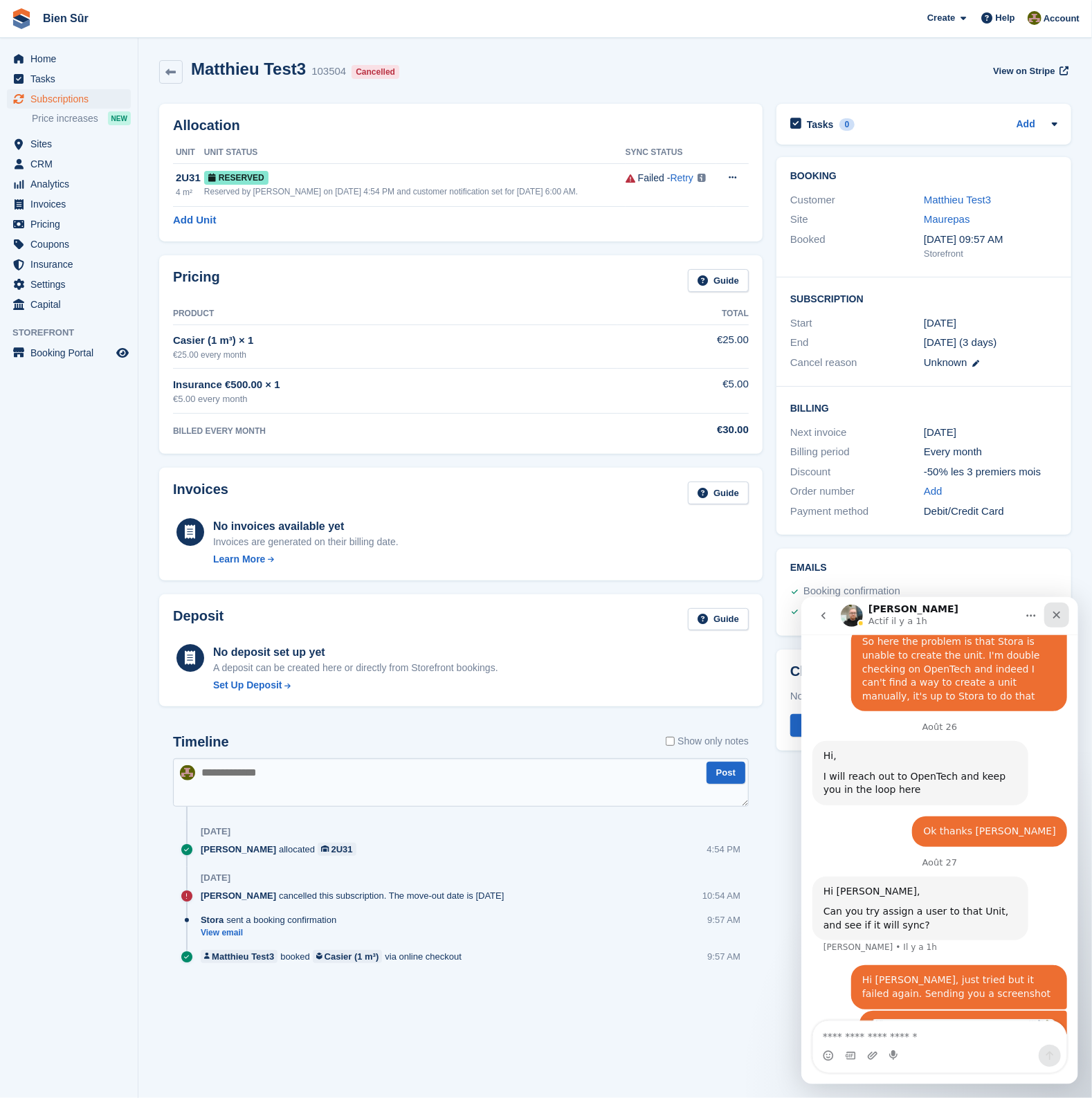
click at [1056, 610] on icon "Fermer" at bounding box center [1055, 615] width 11 height 11
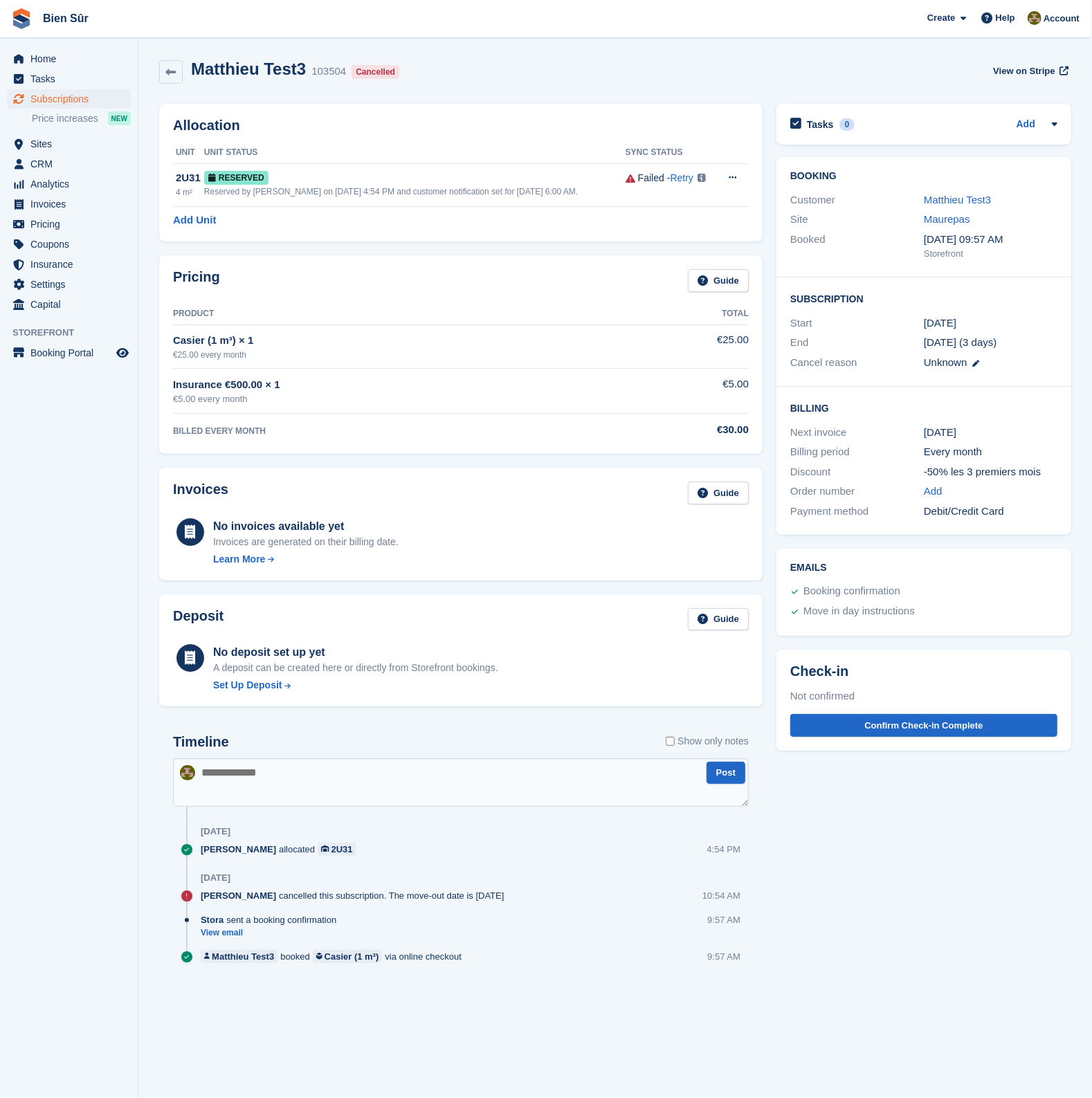
scroll to position [1713, 0]
click at [75, 143] on span "Sites" at bounding box center [72, 144] width 83 height 20
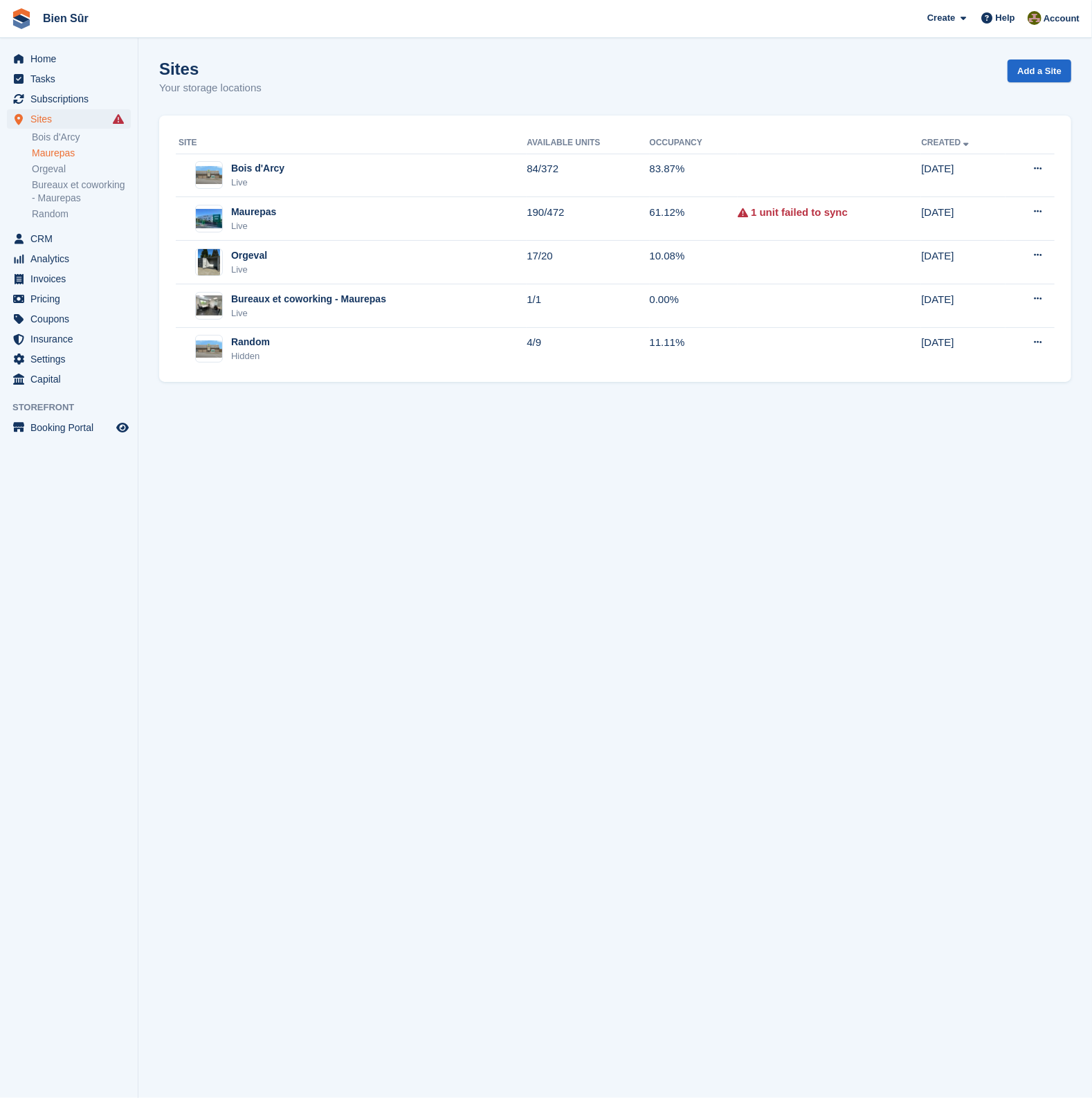
click at [76, 153] on link "Maurepas" at bounding box center [81, 153] width 99 height 13
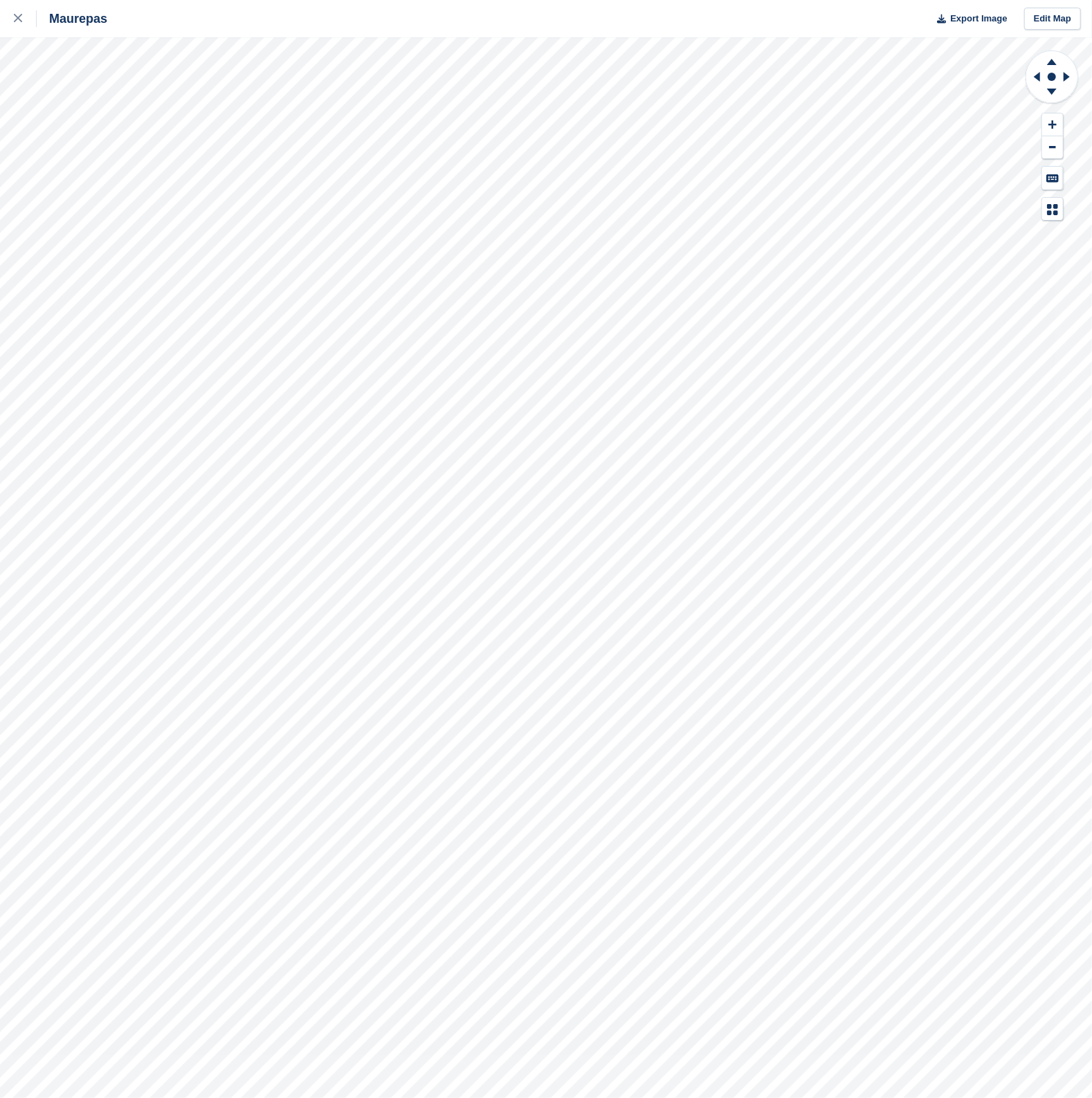
click at [1073, 198] on div at bounding box center [1051, 135] width 54 height 171
click at [1072, 202] on div at bounding box center [1051, 135] width 54 height 171
click at [11, 29] on link at bounding box center [18, 19] width 37 height 37
